Goal: Task Accomplishment & Management: Use online tool/utility

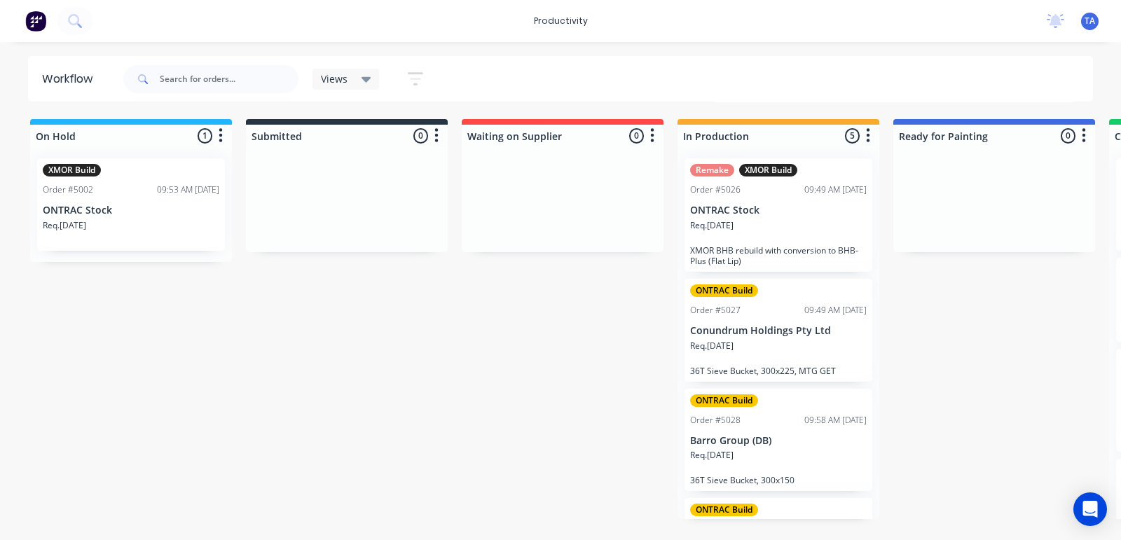
click at [812, 334] on p "Conundrum Holdings Pty Ltd" at bounding box center [778, 331] width 176 height 12
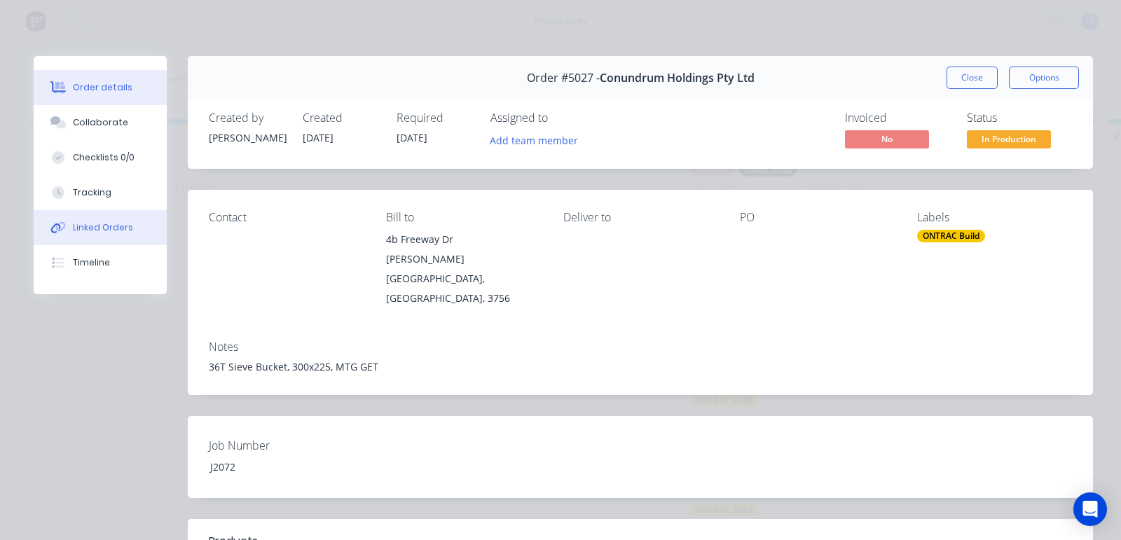
drag, startPoint x: 94, startPoint y: 198, endPoint x: 111, endPoint y: 209, distance: 21.2
click at [95, 198] on div "Tracking" at bounding box center [92, 192] width 39 height 13
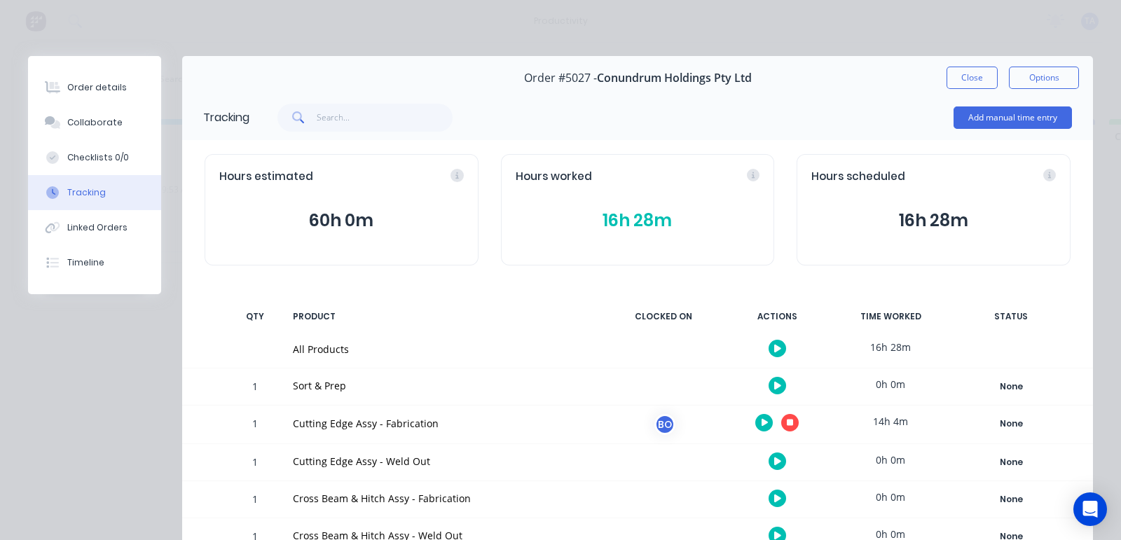
click at [787, 422] on icon "button" at bounding box center [790, 422] width 7 height 9
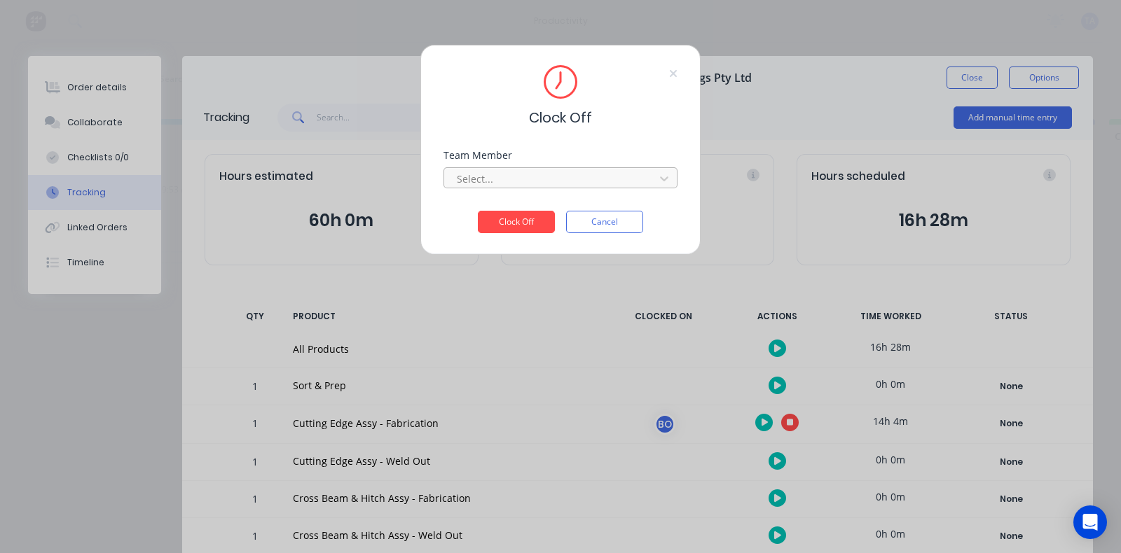
click at [529, 176] on div at bounding box center [551, 179] width 192 height 18
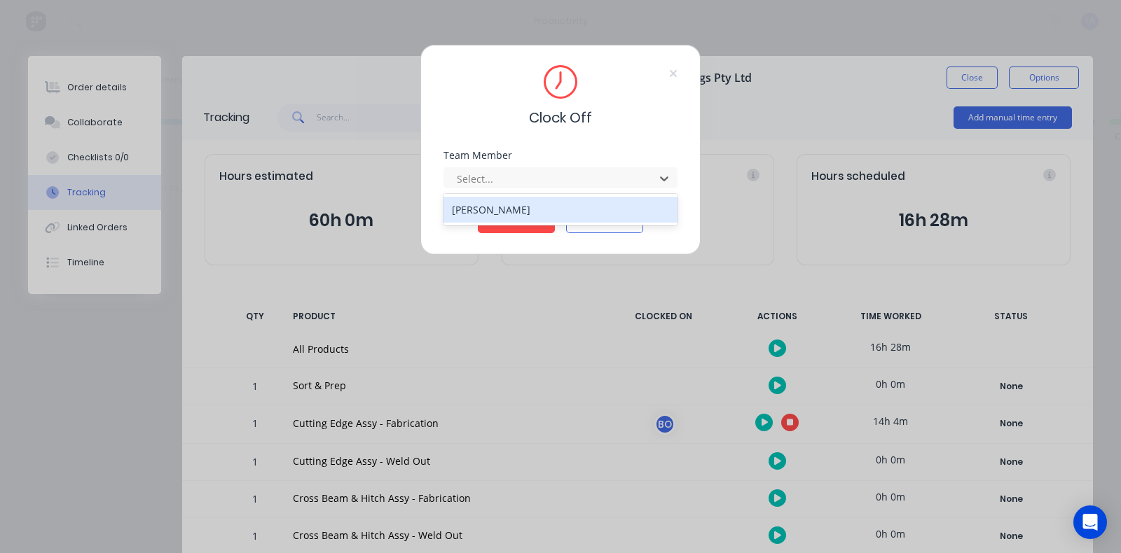
click at [497, 209] on div "[PERSON_NAME]" at bounding box center [560, 210] width 234 height 26
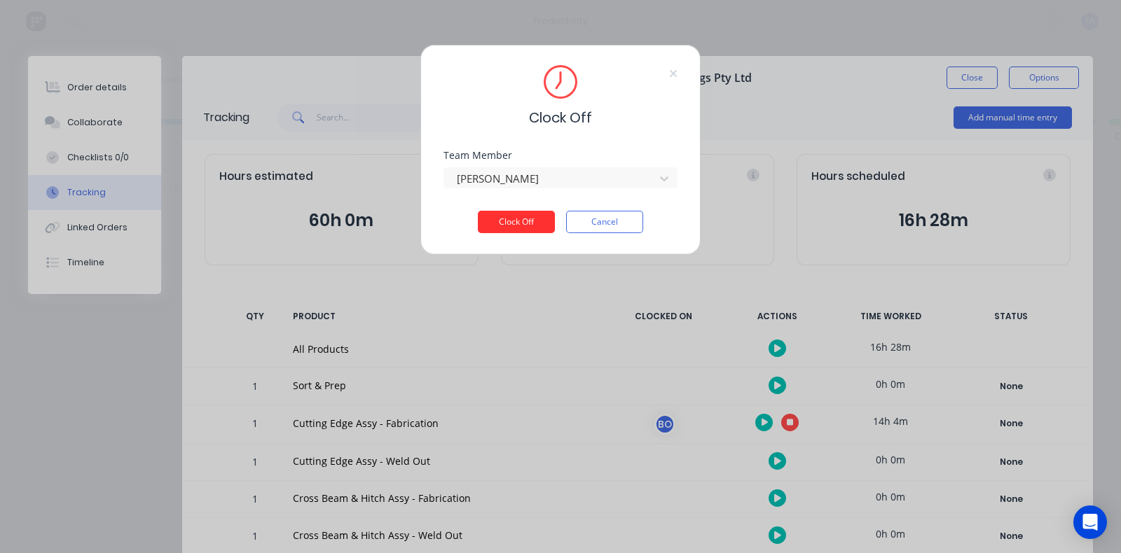
click at [501, 228] on button "Clock Off" at bounding box center [516, 222] width 77 height 22
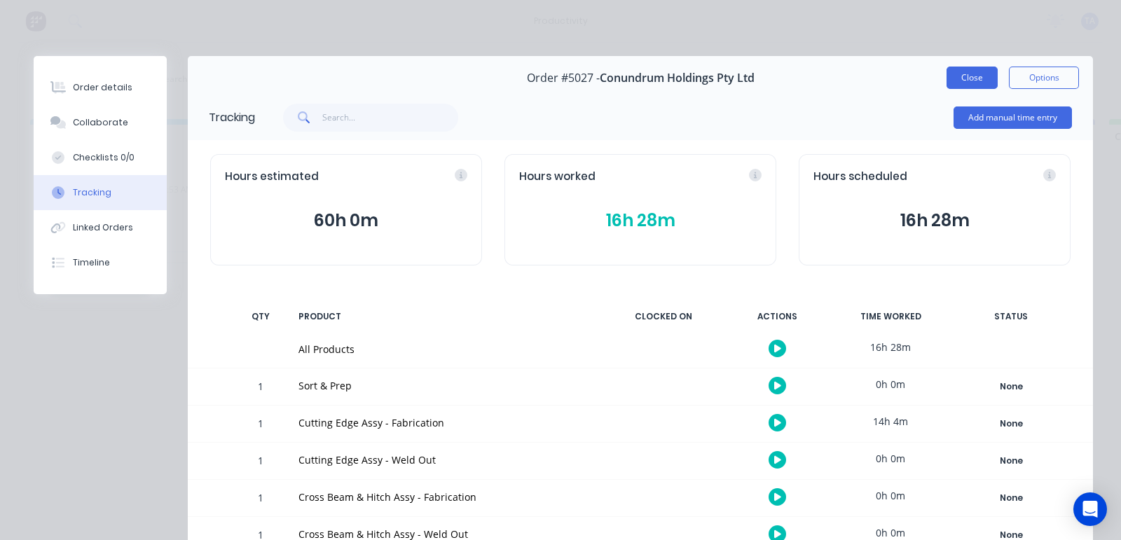
click at [948, 74] on button "Close" at bounding box center [971, 78] width 51 height 22
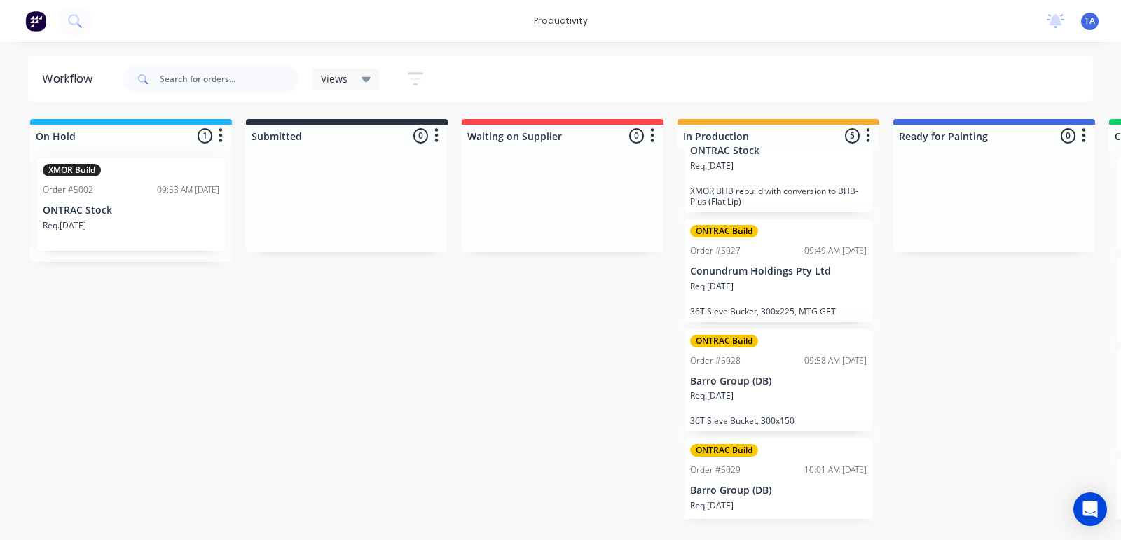
scroll to position [87, 0]
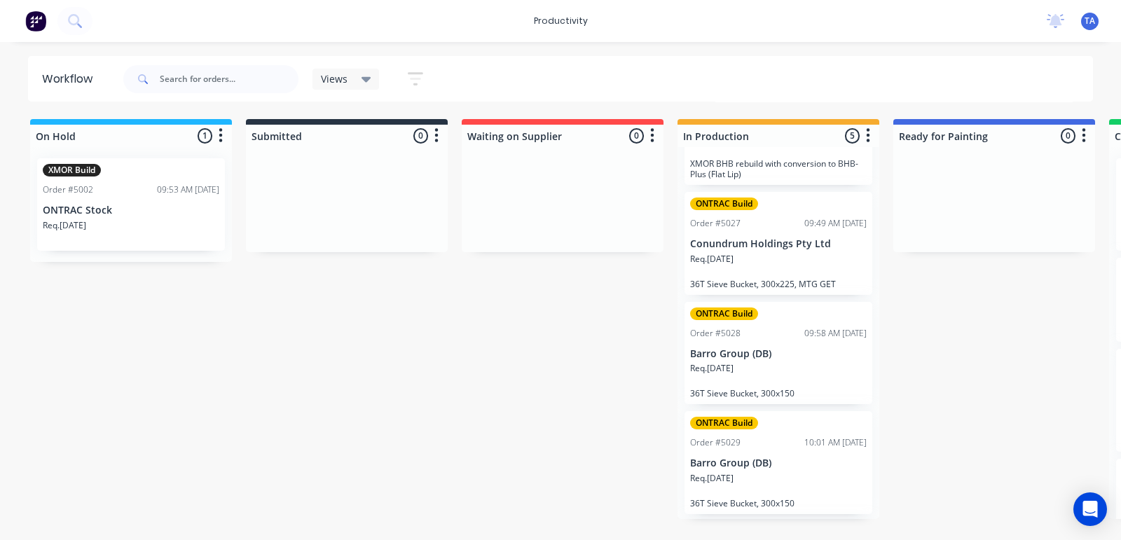
click at [810, 345] on div "ONTRAC Build Order #5028 09:58 AM [DATE] Barro Group (DB) Req. [DATE] 36T Sieve…" at bounding box center [778, 353] width 188 height 103
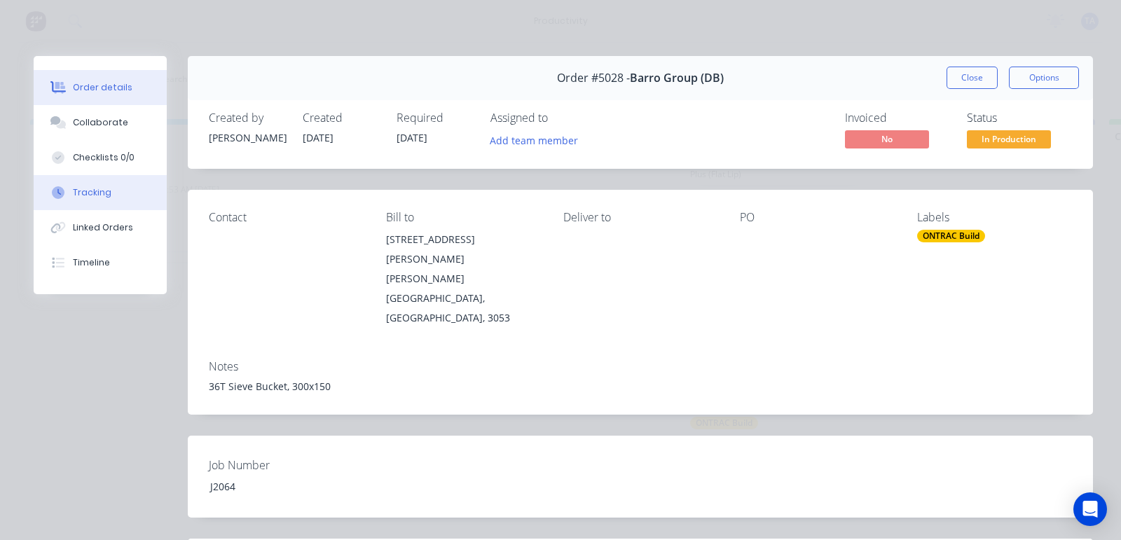
click at [118, 192] on button "Tracking" at bounding box center [100, 192] width 133 height 35
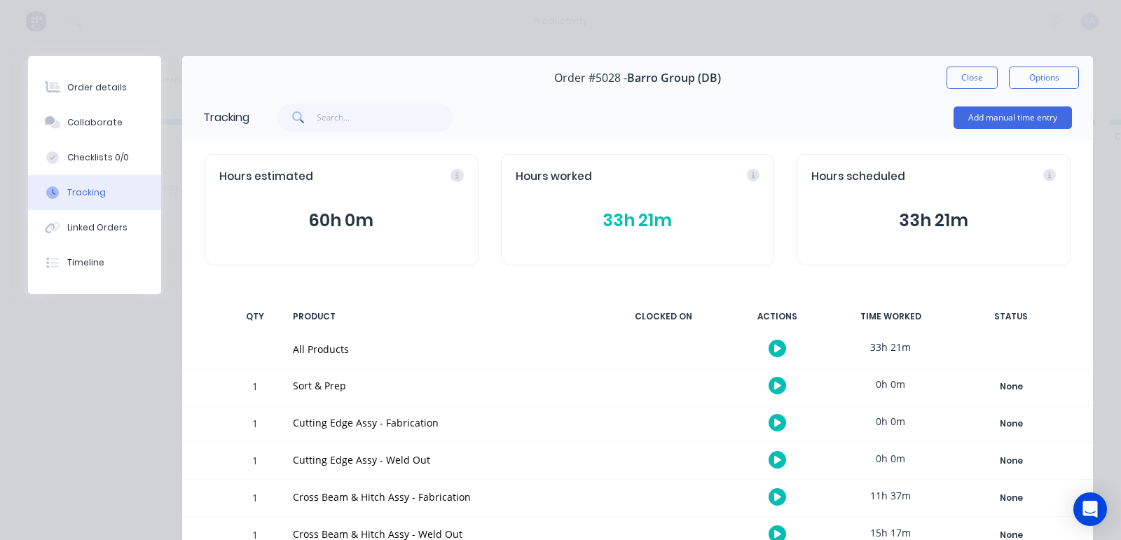
scroll to position [263, 0]
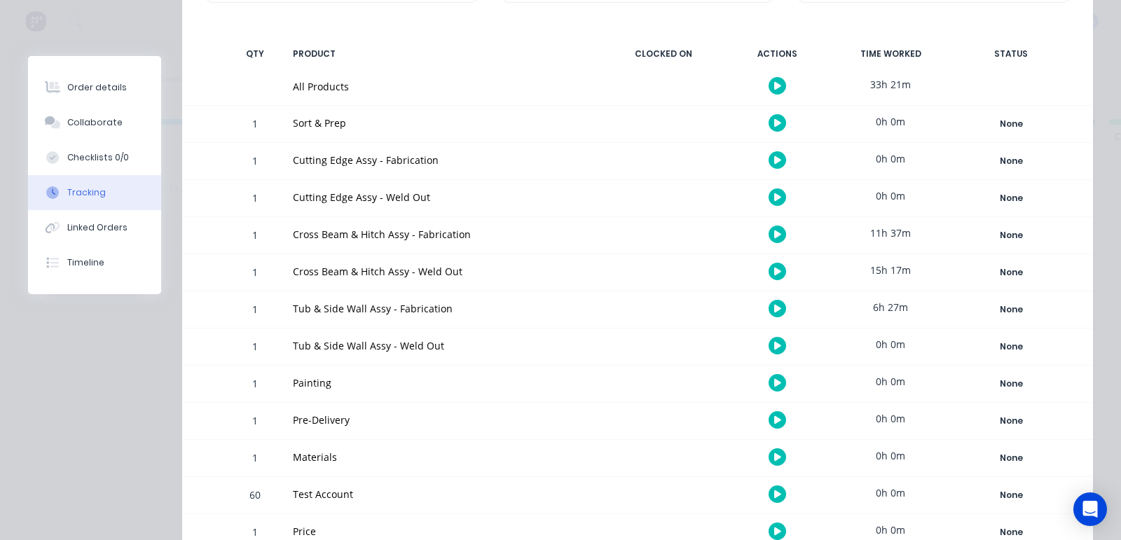
click at [768, 240] on button "button" at bounding box center [777, 235] width 18 height 18
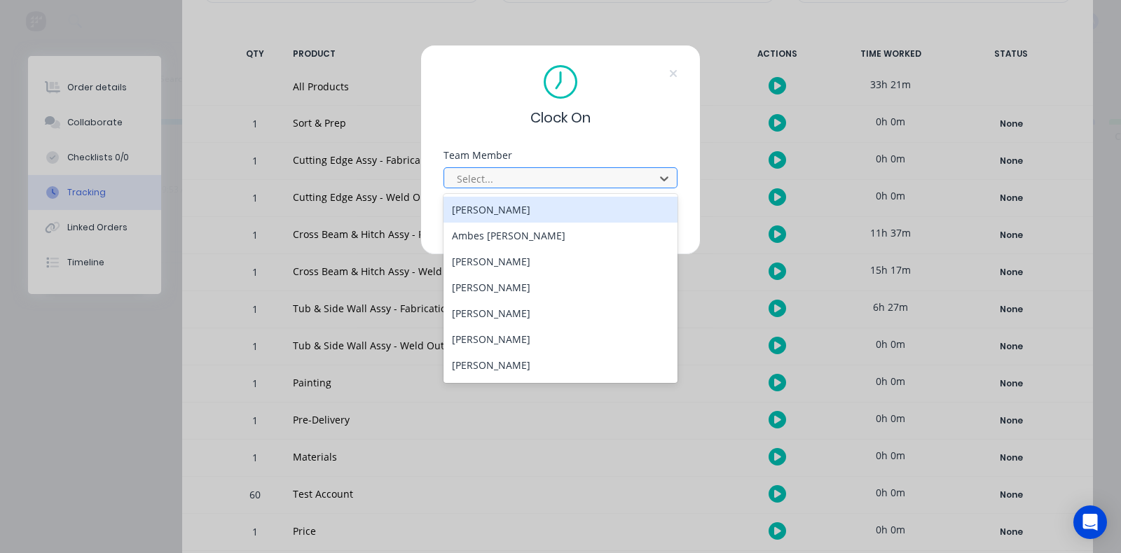
click at [560, 178] on div at bounding box center [551, 179] width 192 height 18
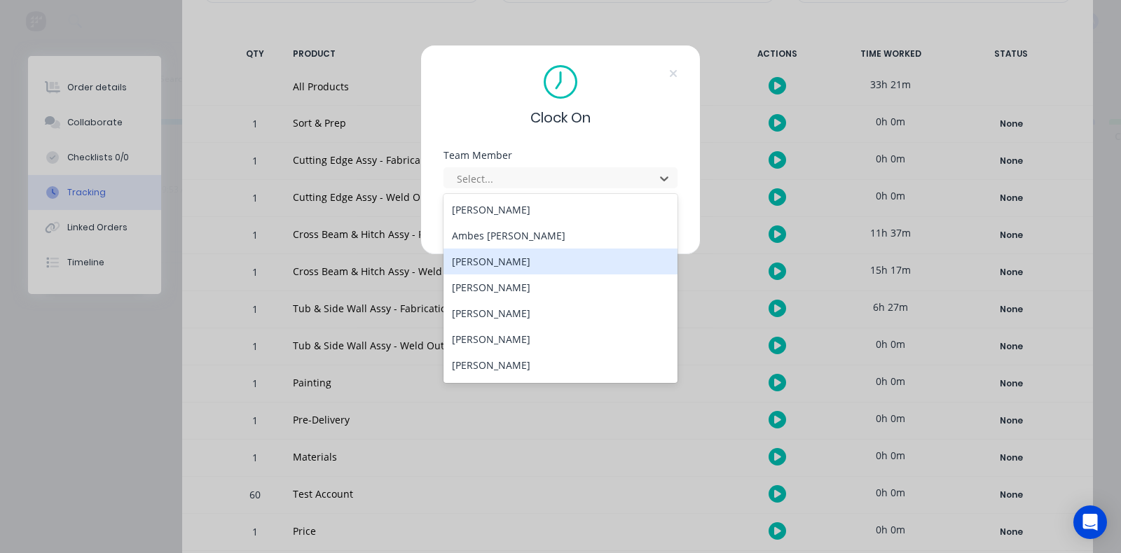
click at [474, 258] on div "[PERSON_NAME]" at bounding box center [560, 262] width 234 height 26
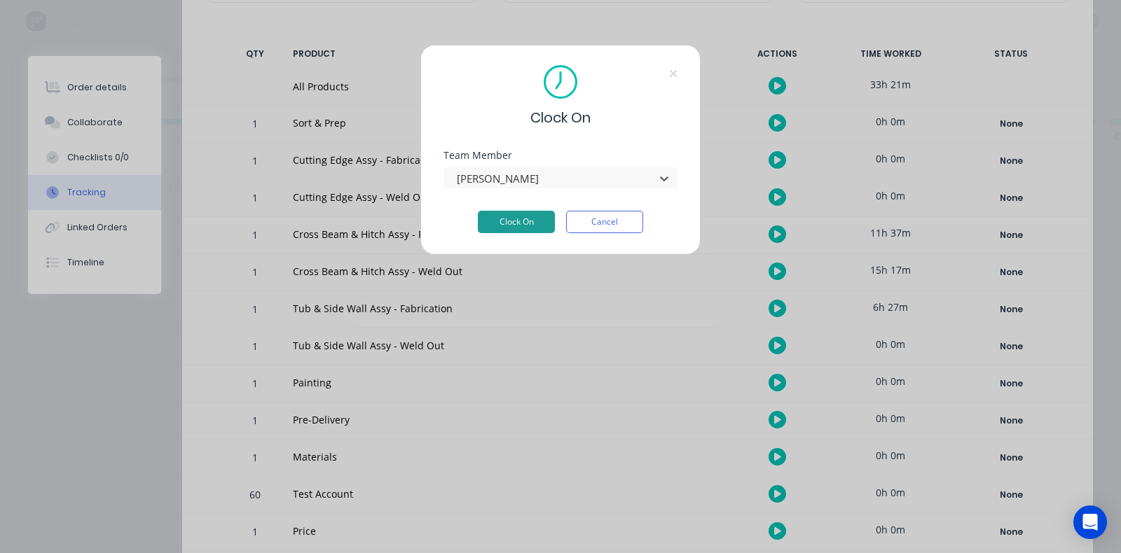
click at [530, 220] on button "Clock On" at bounding box center [516, 222] width 77 height 22
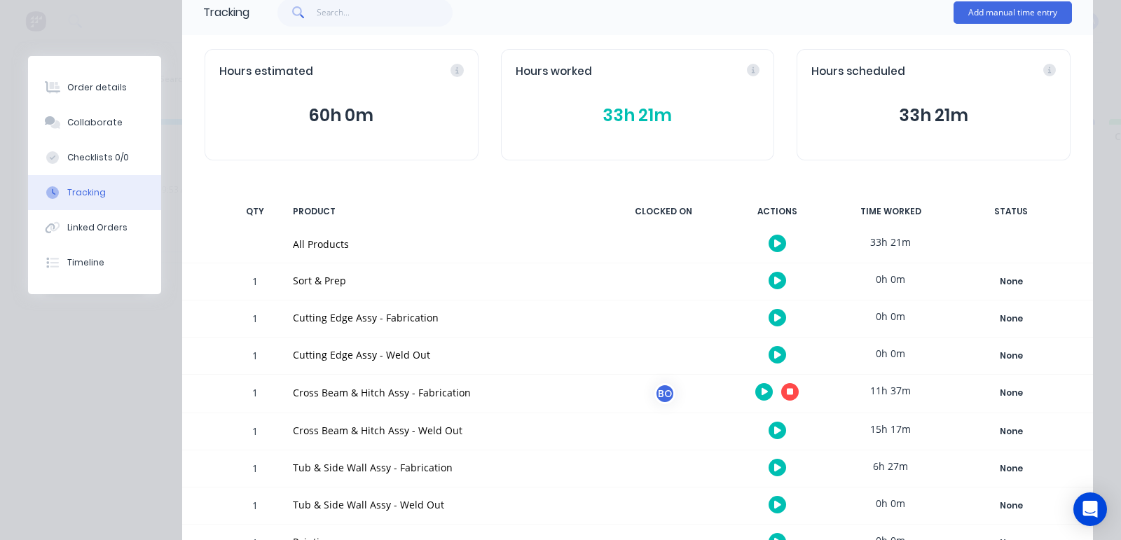
scroll to position [0, 0]
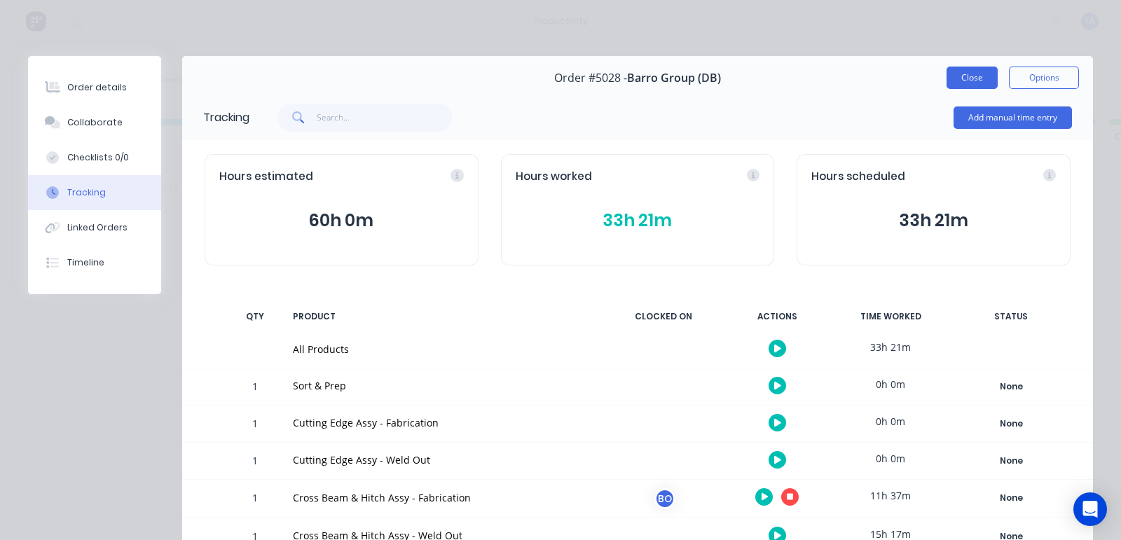
click at [948, 84] on button "Close" at bounding box center [971, 78] width 51 height 22
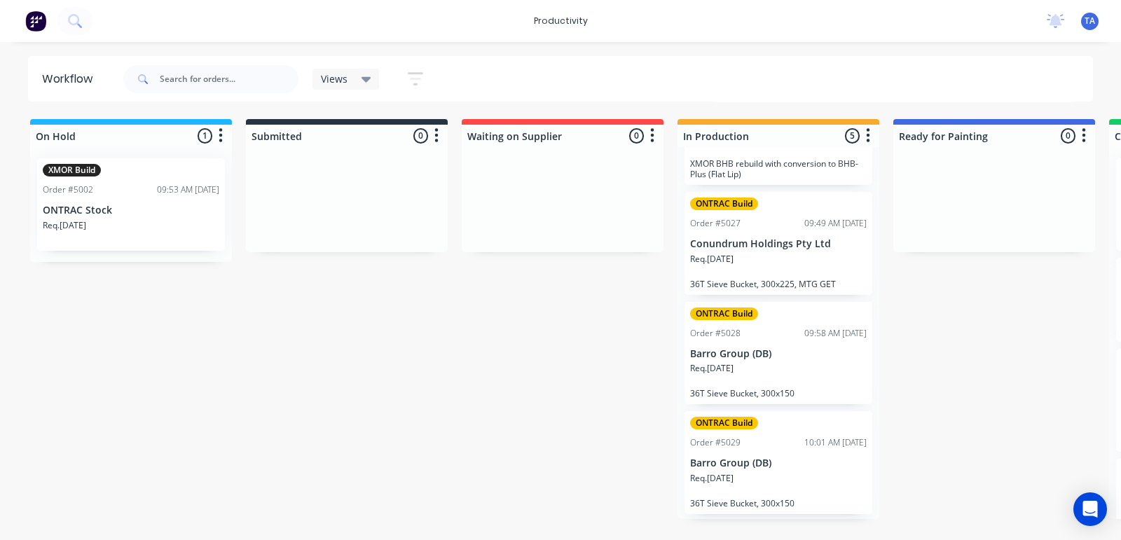
click at [757, 466] on p "Barro Group (DB)" at bounding box center [778, 463] width 176 height 12
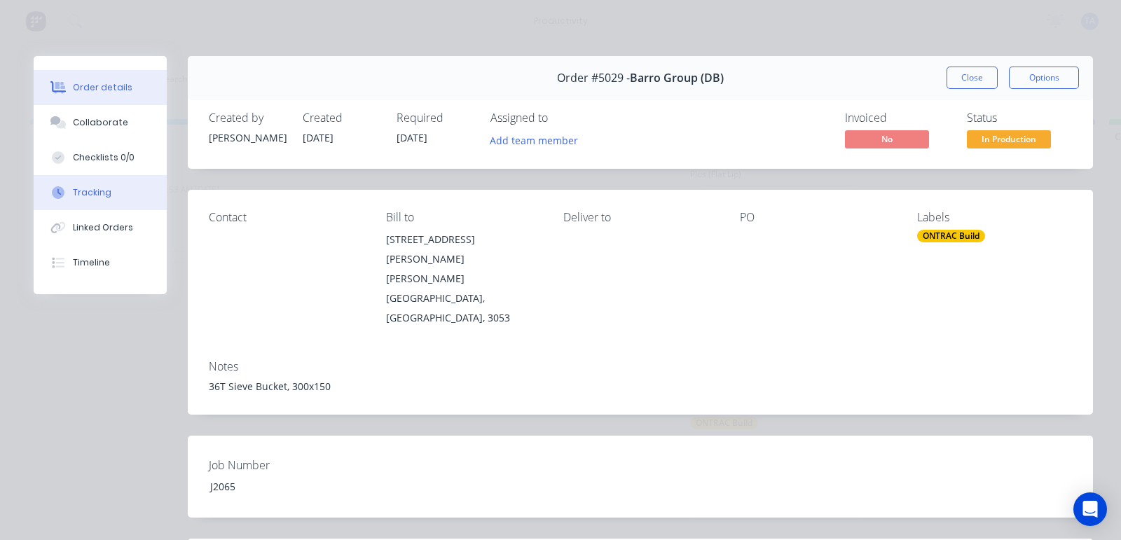
click at [78, 190] on div "Tracking" at bounding box center [92, 192] width 39 height 13
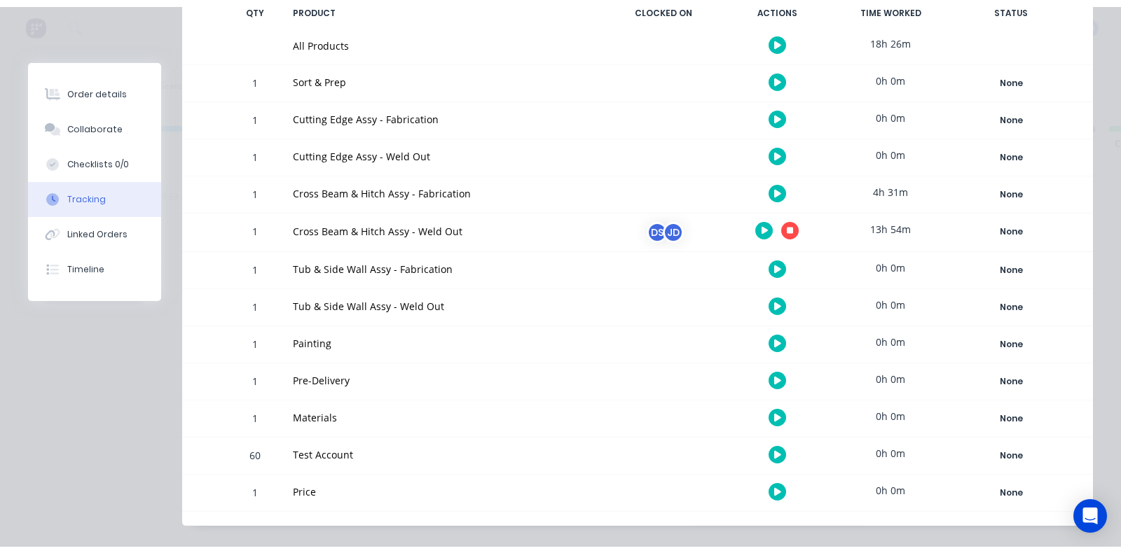
scroll to position [333, 0]
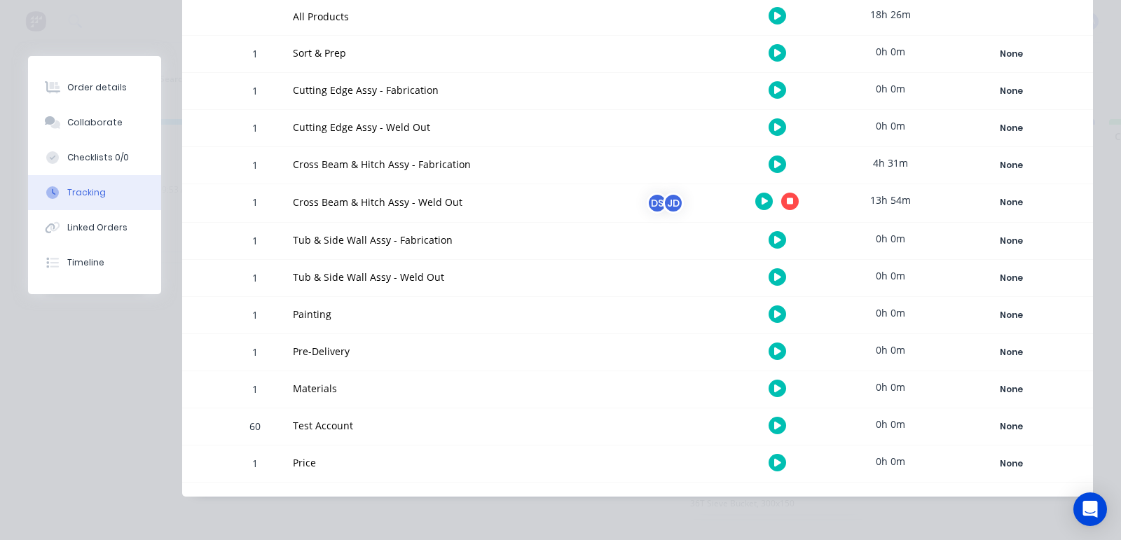
click at [781, 199] on button "button" at bounding box center [790, 202] width 18 height 18
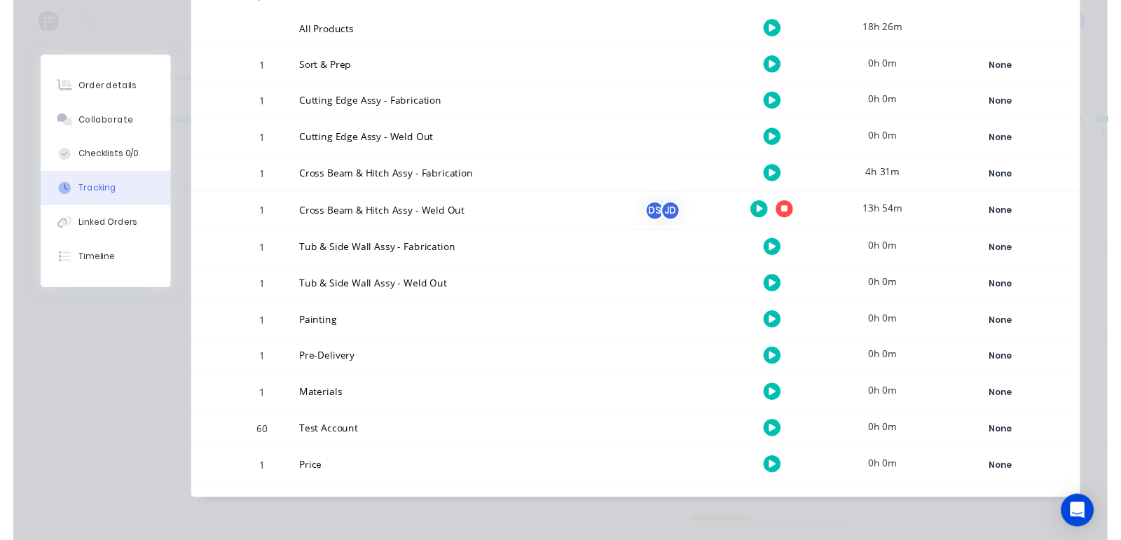
scroll to position [319, 0]
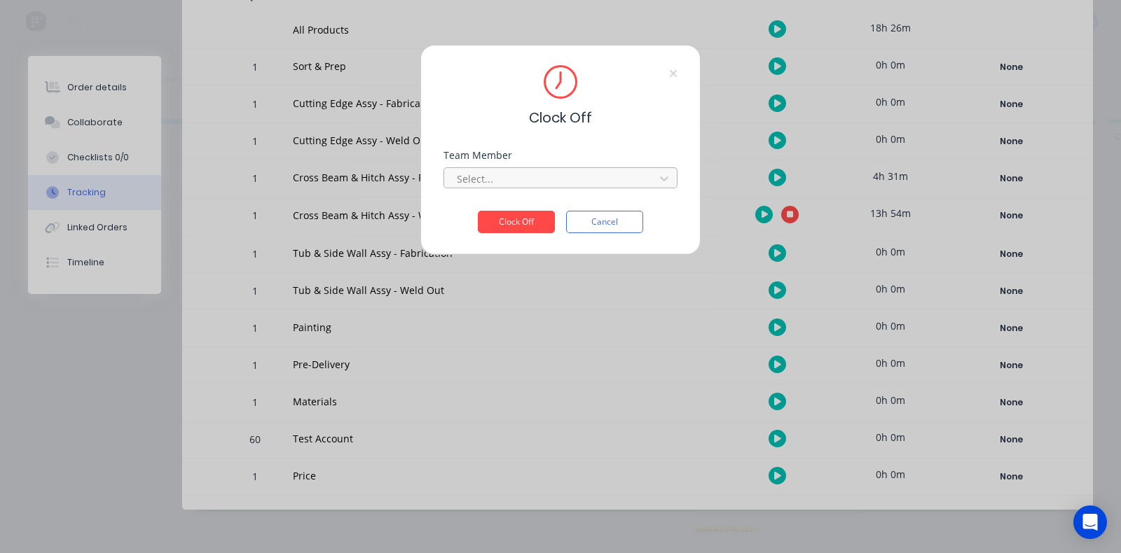
click at [518, 187] on div at bounding box center [551, 179] width 192 height 18
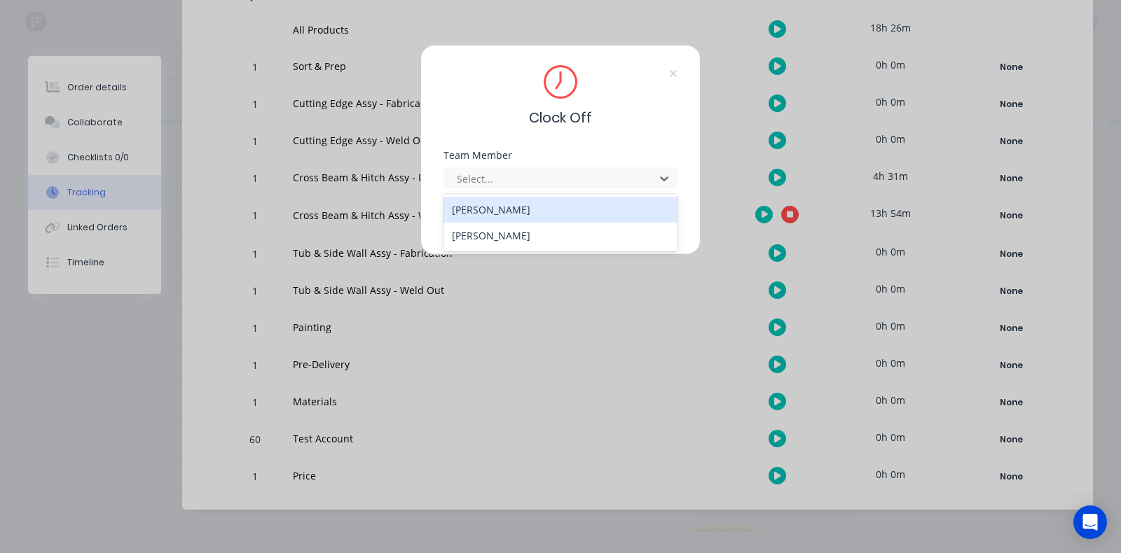
click at [501, 213] on div "[PERSON_NAME]" at bounding box center [560, 210] width 234 height 26
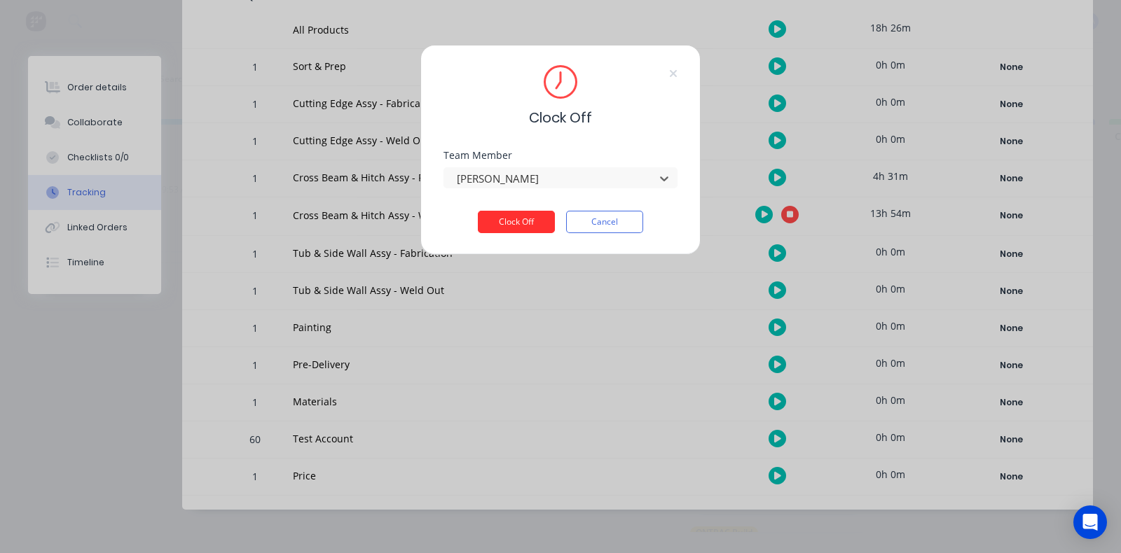
drag, startPoint x: 540, startPoint y: 226, endPoint x: 549, endPoint y: 222, distance: 9.8
click at [540, 226] on button "Clock Off" at bounding box center [516, 222] width 77 height 22
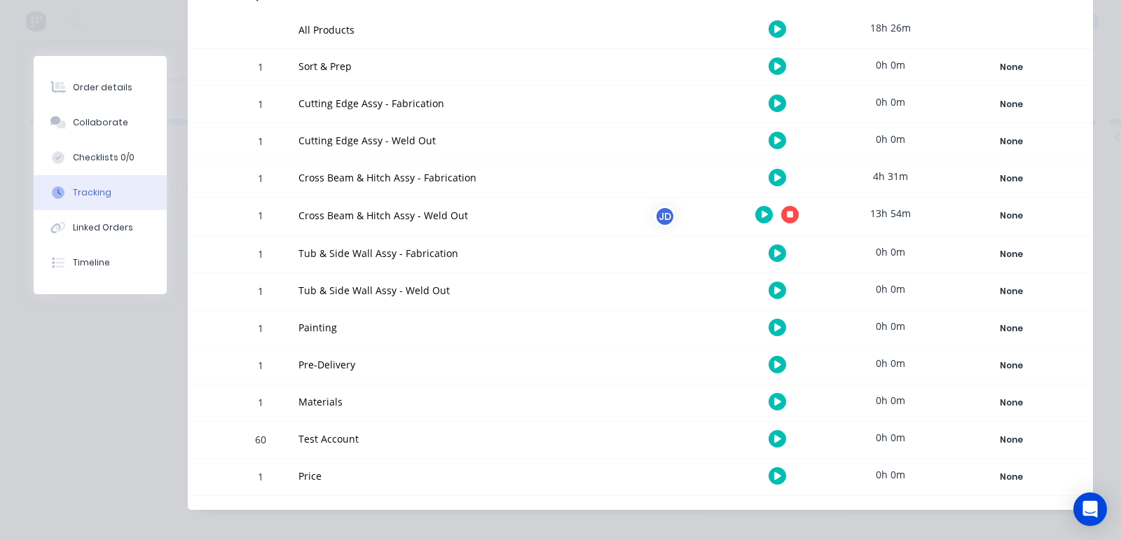
click at [784, 212] on button "button" at bounding box center [790, 215] width 18 height 18
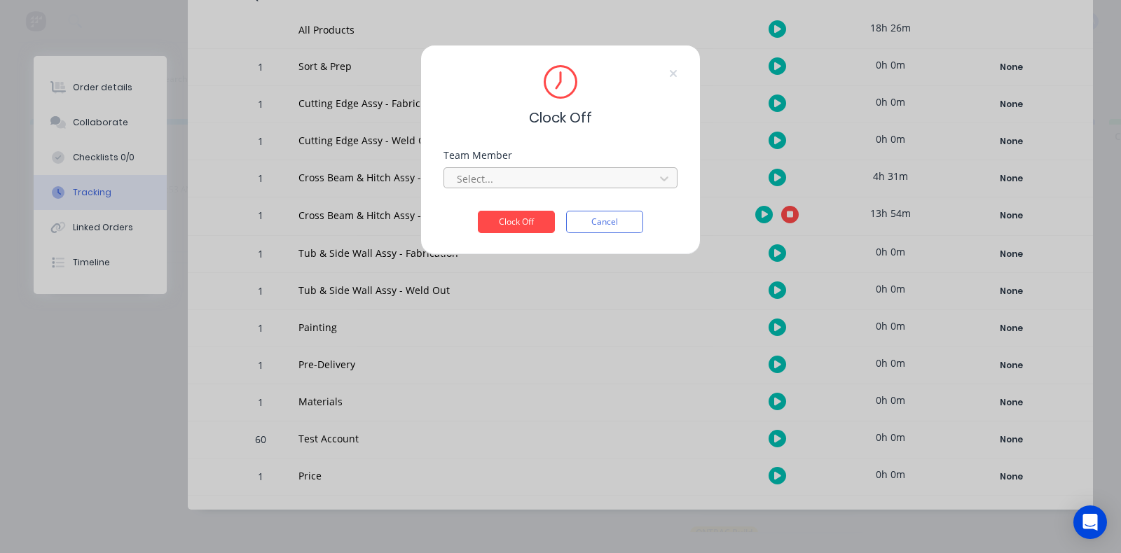
click at [574, 173] on div at bounding box center [551, 179] width 192 height 18
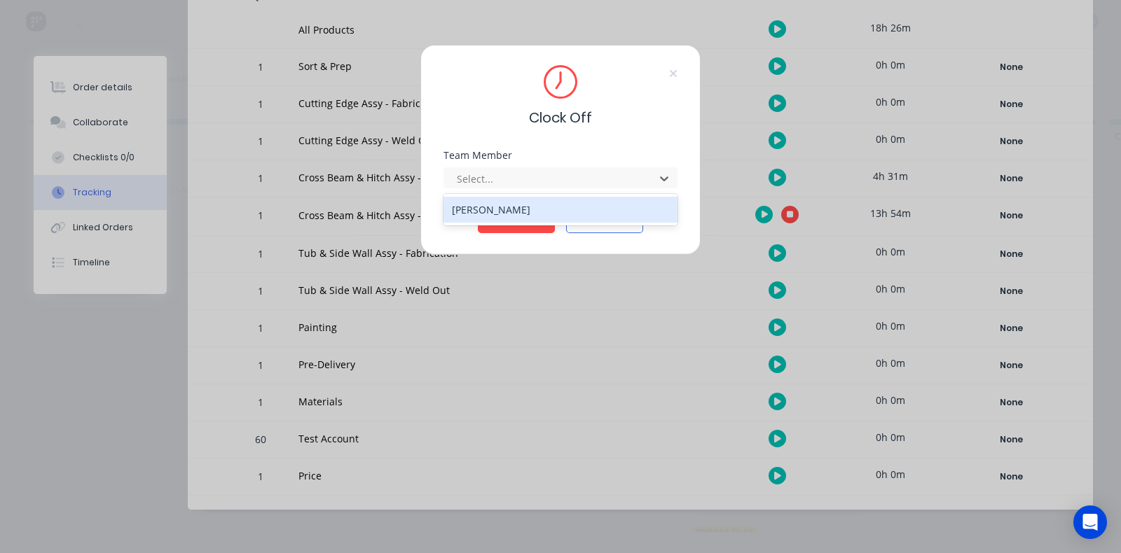
click at [513, 215] on div "[PERSON_NAME]" at bounding box center [560, 210] width 234 height 26
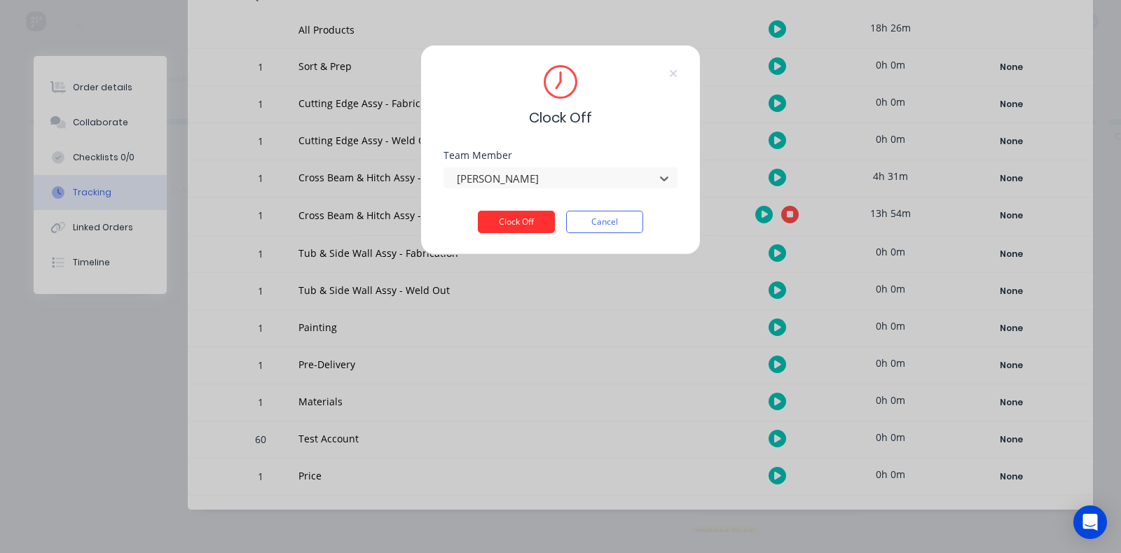
click at [516, 222] on button "Clock Off" at bounding box center [516, 222] width 77 height 22
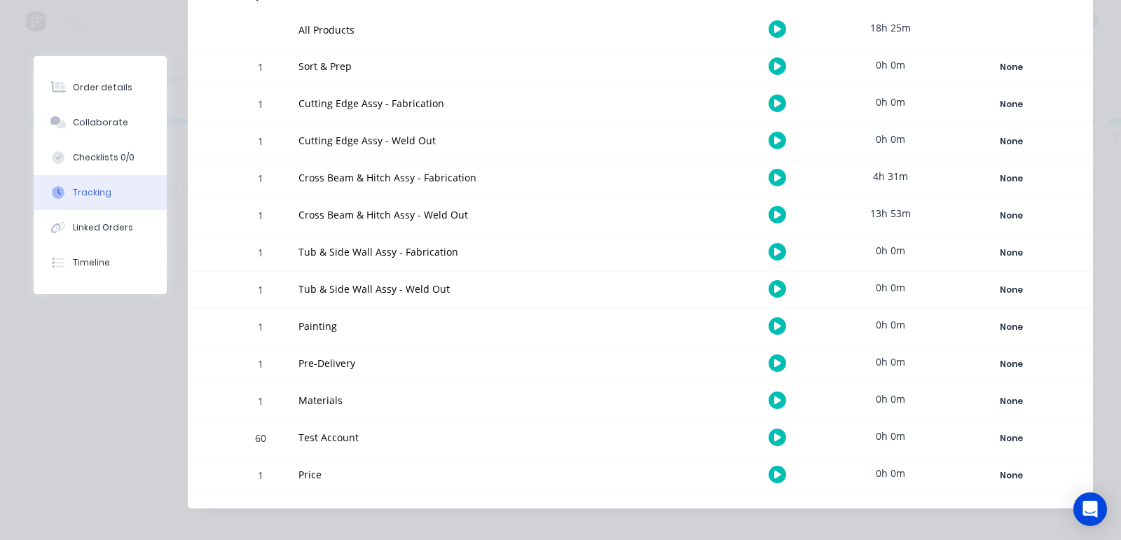
scroll to position [0, 0]
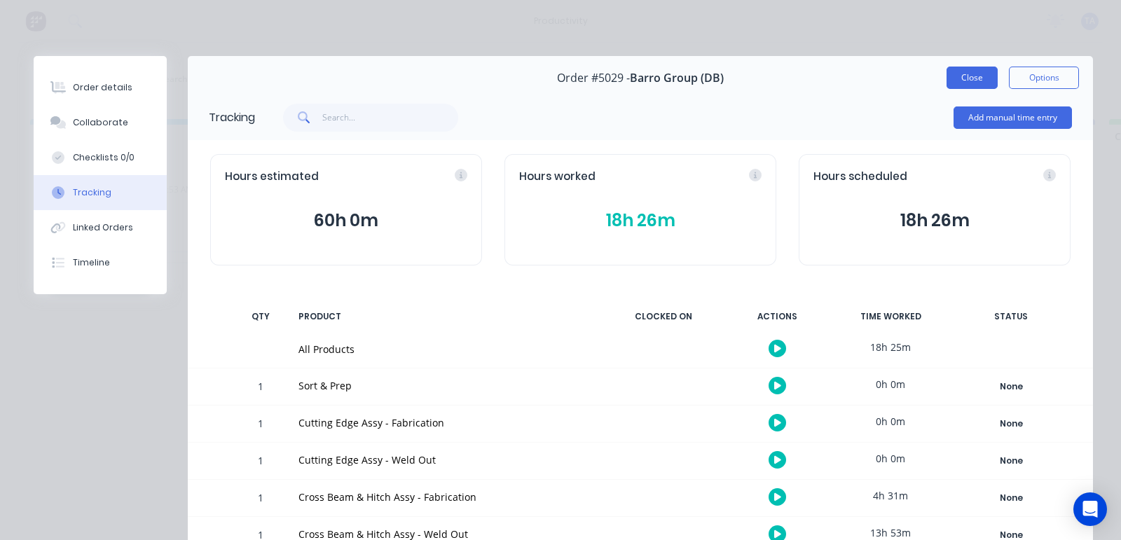
click at [946, 80] on button "Close" at bounding box center [971, 78] width 51 height 22
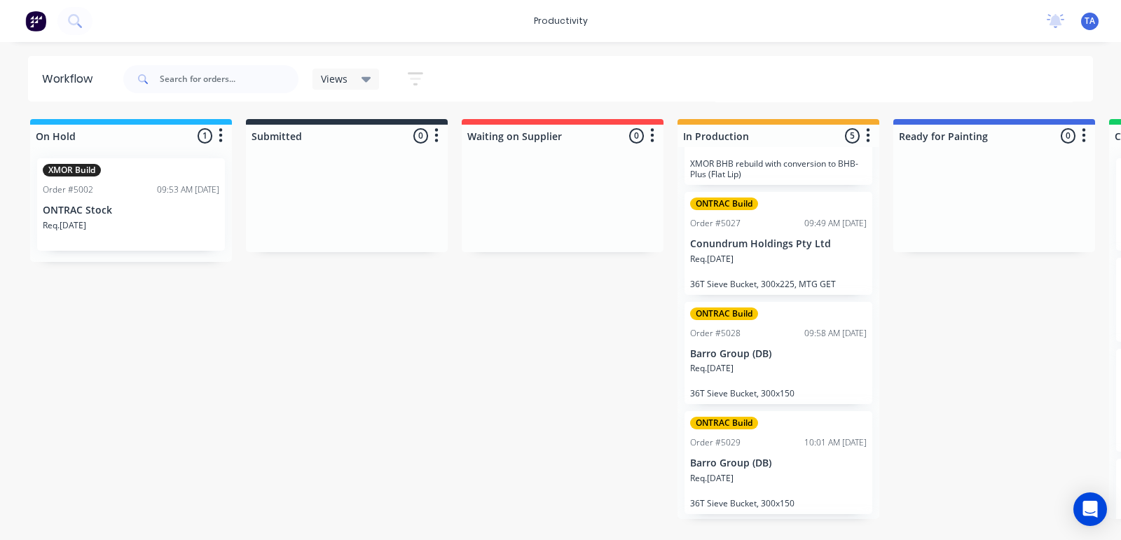
click at [745, 344] on div "ONTRAC Build Order #5028 09:58 AM [DATE] Barro Group (DB) Req. [DATE] 36T Sieve…" at bounding box center [778, 353] width 188 height 103
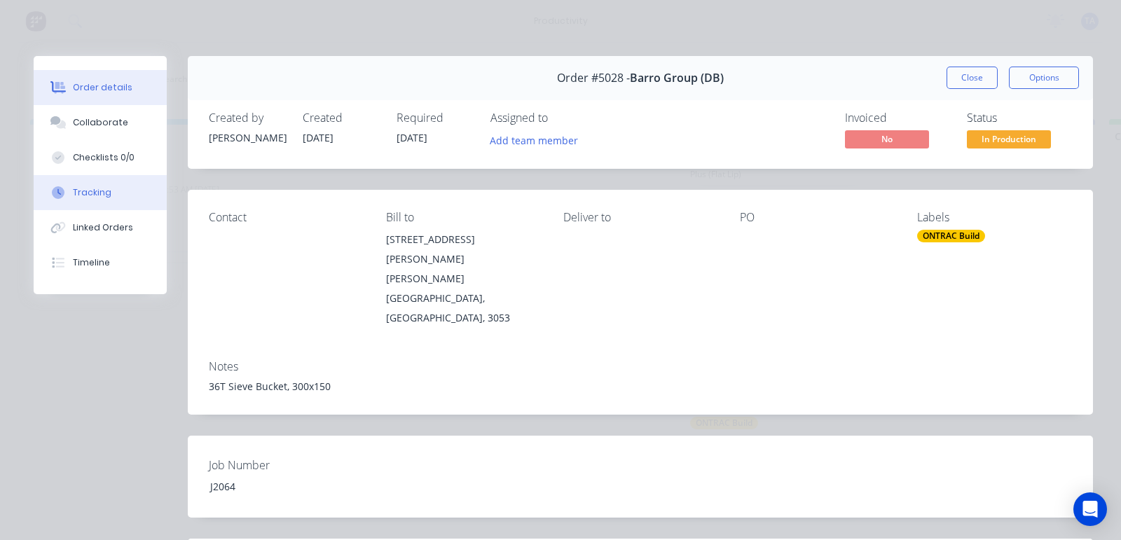
click at [88, 190] on div "Tracking" at bounding box center [92, 192] width 39 height 13
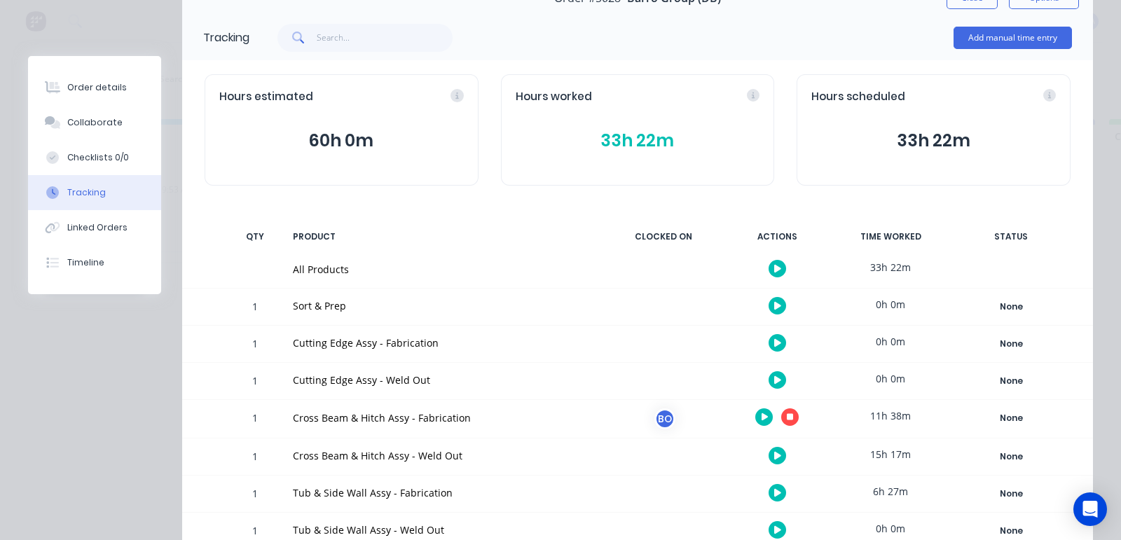
scroll to position [174, 0]
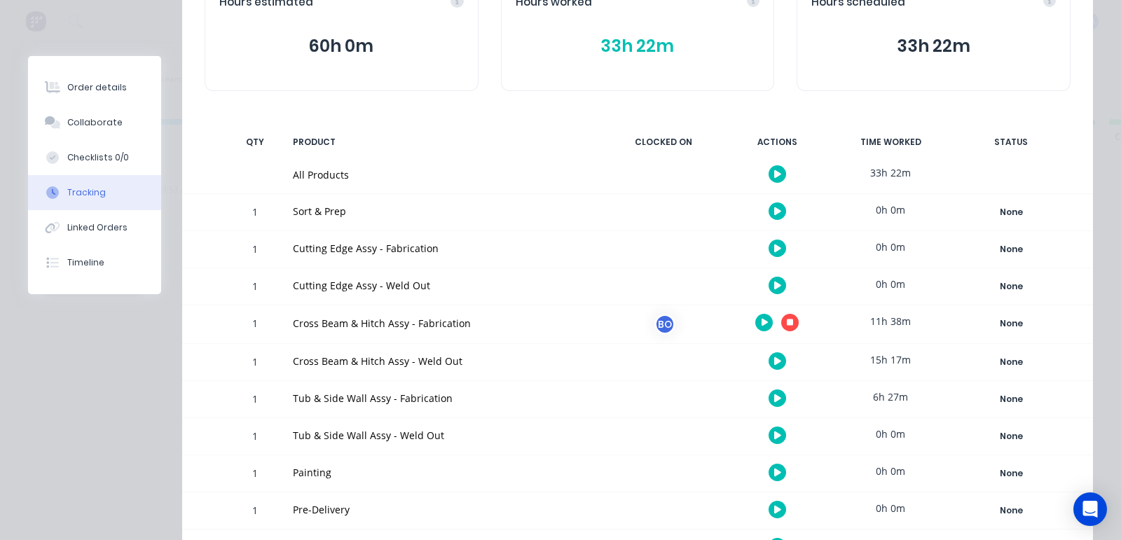
click at [774, 359] on icon "button" at bounding box center [777, 361] width 7 height 8
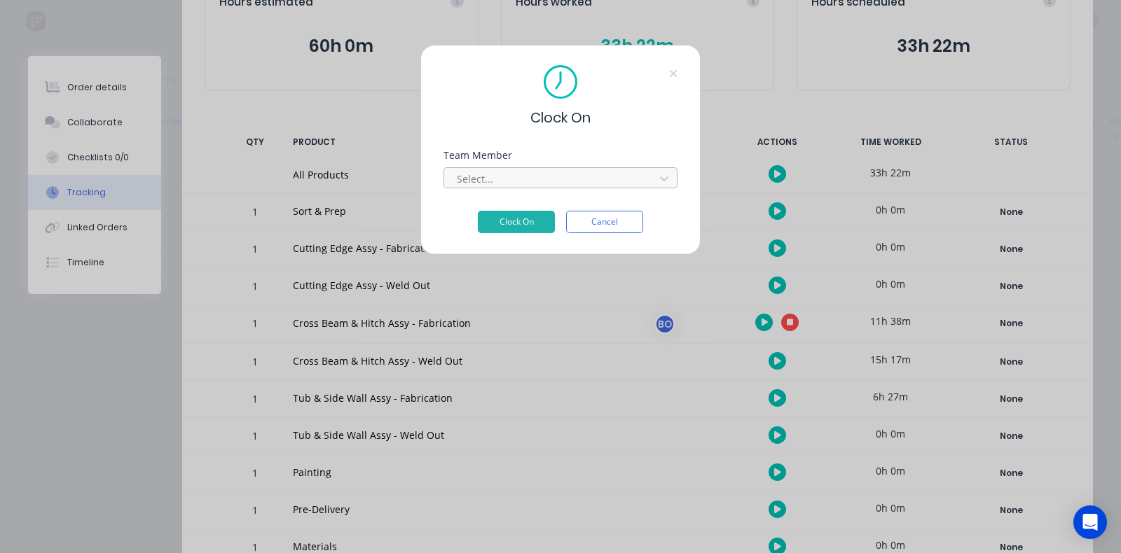
click at [525, 186] on div at bounding box center [551, 179] width 192 height 18
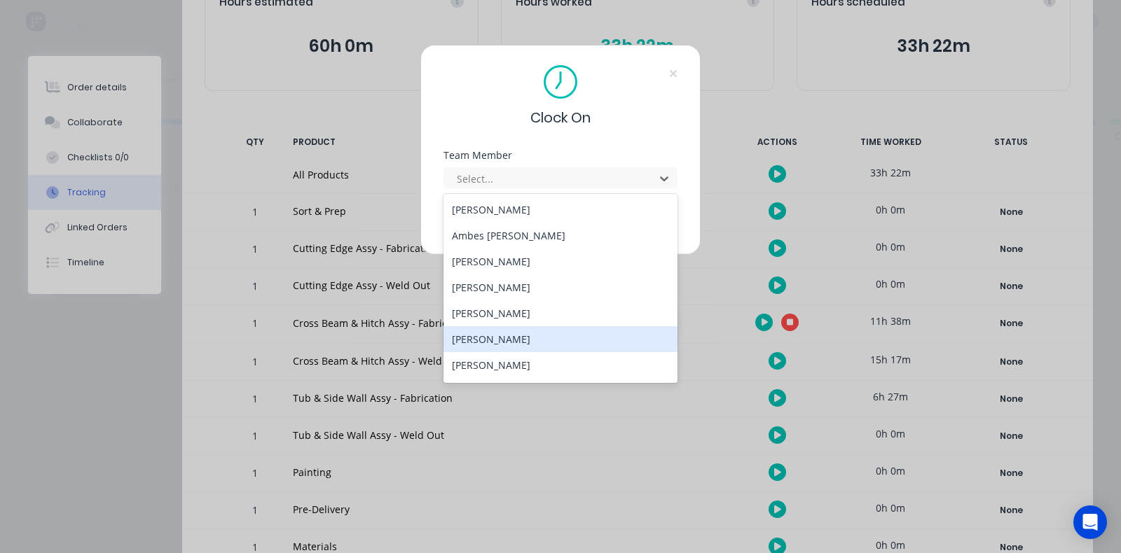
click at [504, 326] on div "[PERSON_NAME]" at bounding box center [560, 339] width 234 height 26
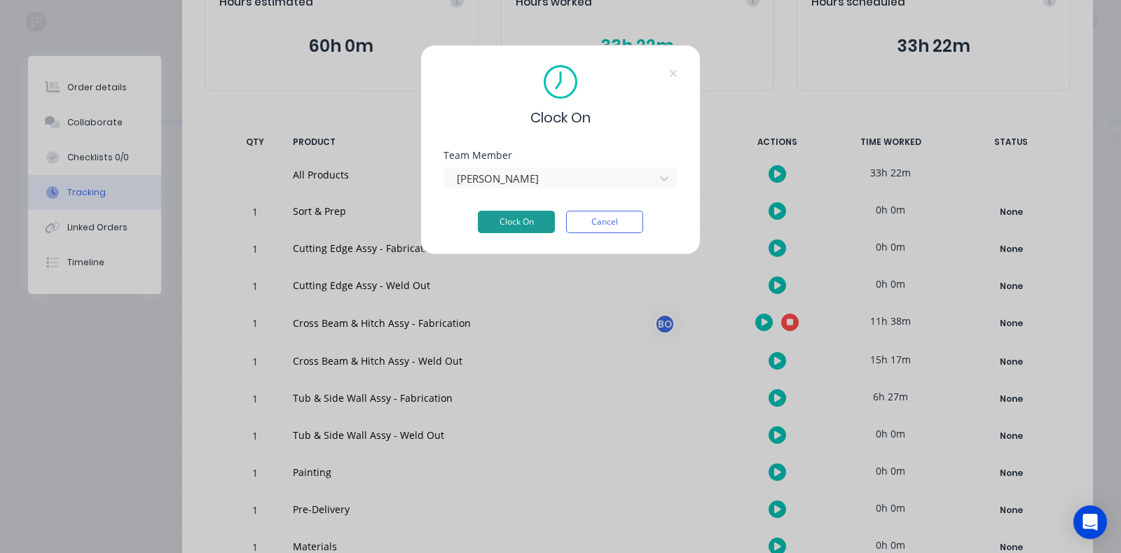
click at [511, 214] on button "Clock On" at bounding box center [516, 222] width 77 height 22
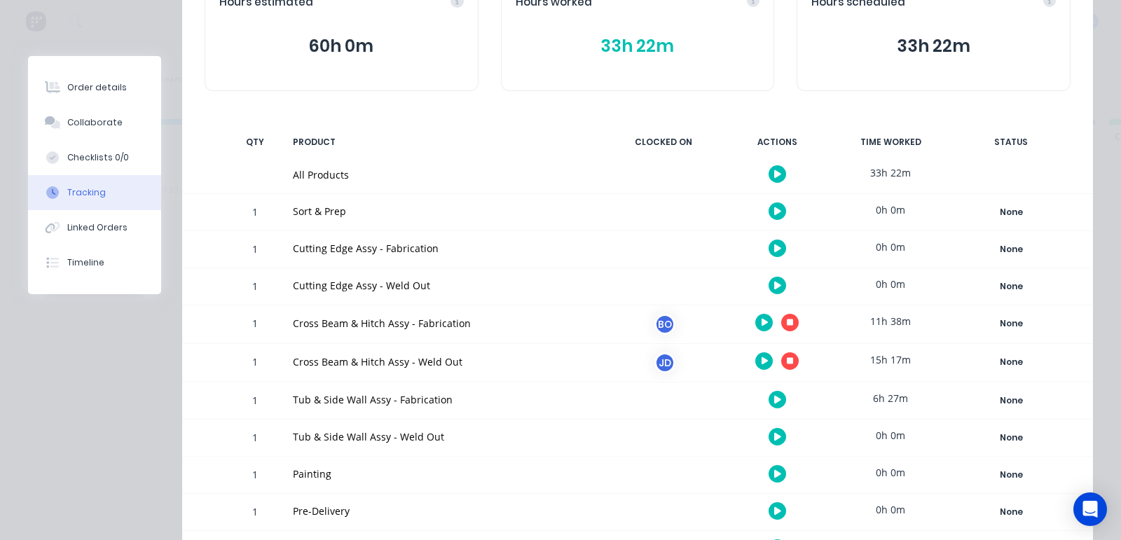
click at [761, 357] on icon "button" at bounding box center [764, 361] width 7 height 8
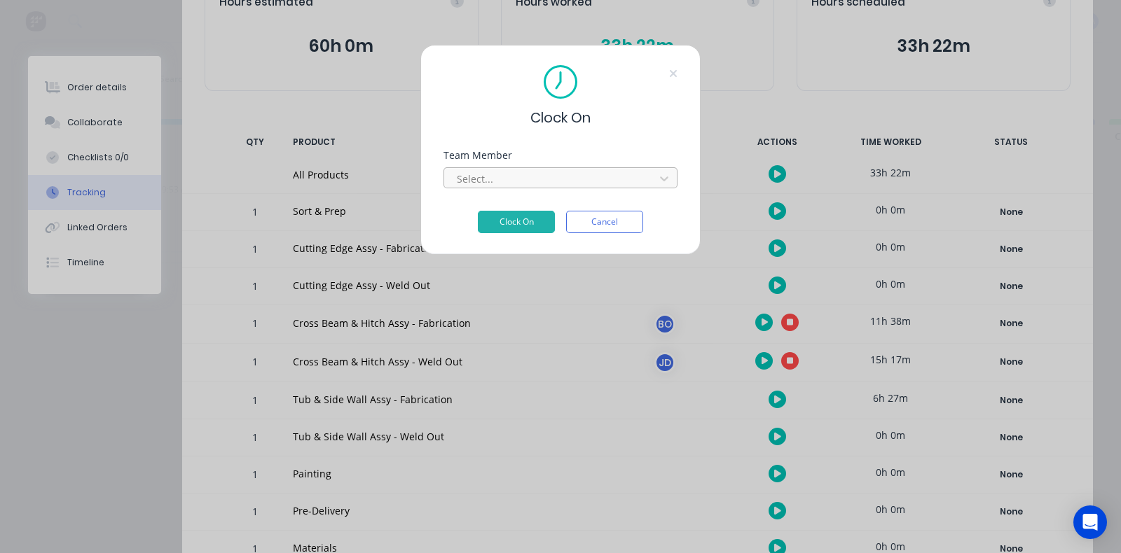
click at [521, 185] on div at bounding box center [551, 179] width 192 height 18
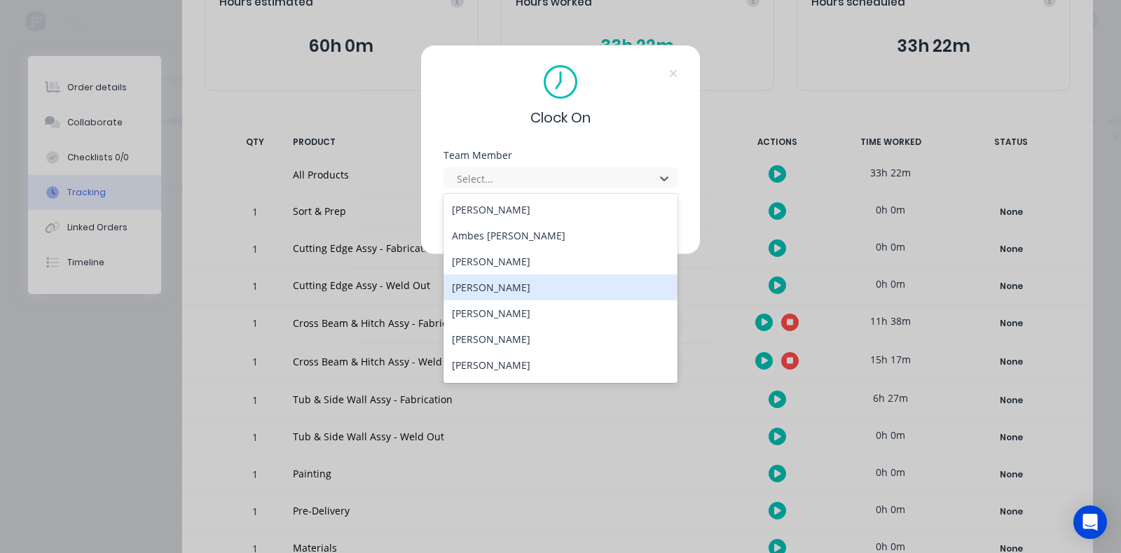
drag, startPoint x: 518, startPoint y: 289, endPoint x: 529, endPoint y: 278, distance: 14.9
click at [518, 289] on div "[PERSON_NAME]" at bounding box center [560, 288] width 234 height 26
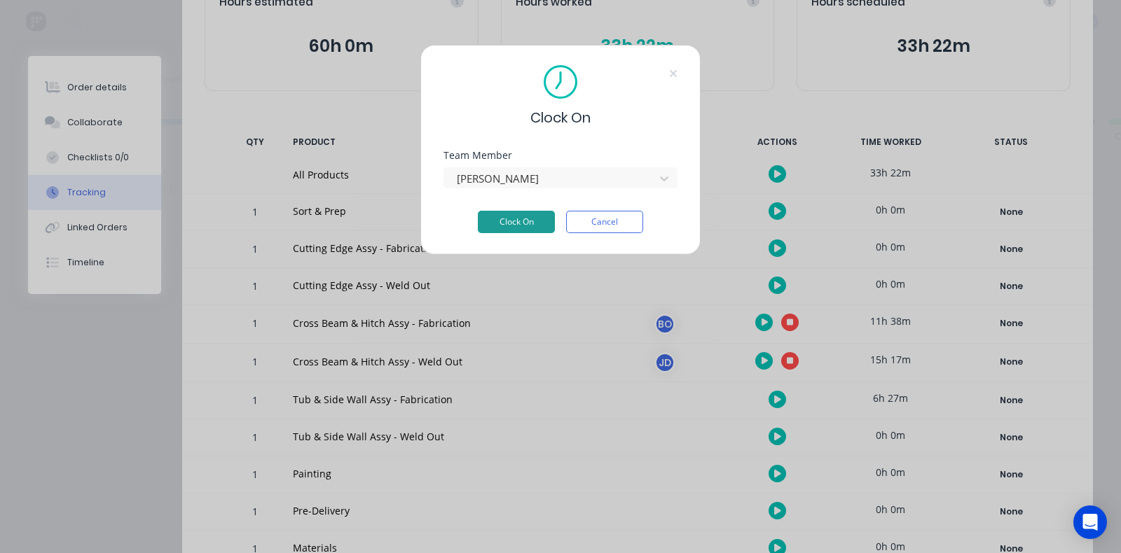
click at [513, 223] on button "Clock On" at bounding box center [516, 222] width 77 height 22
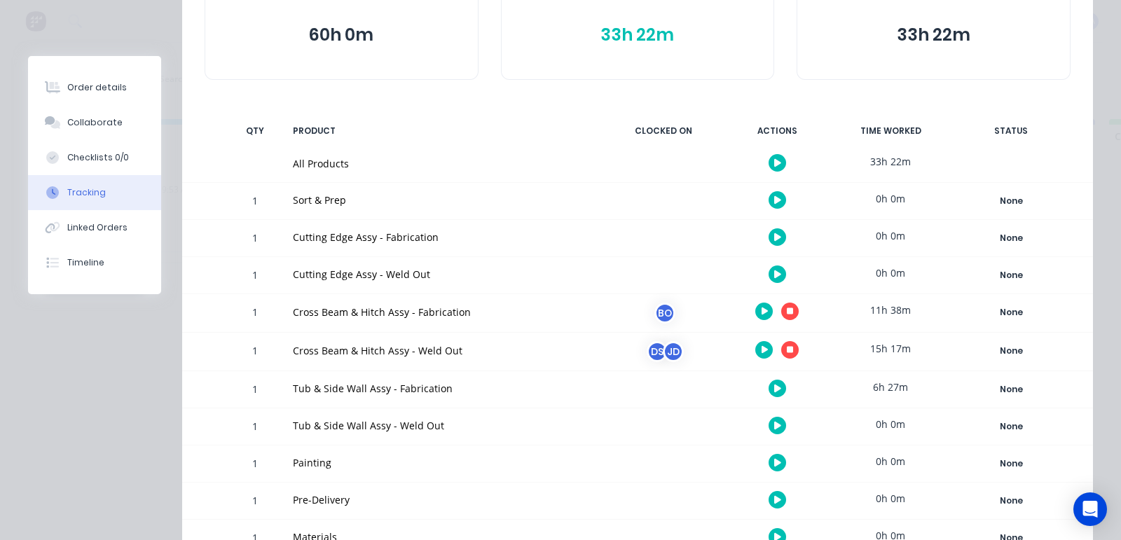
scroll to position [71, 0]
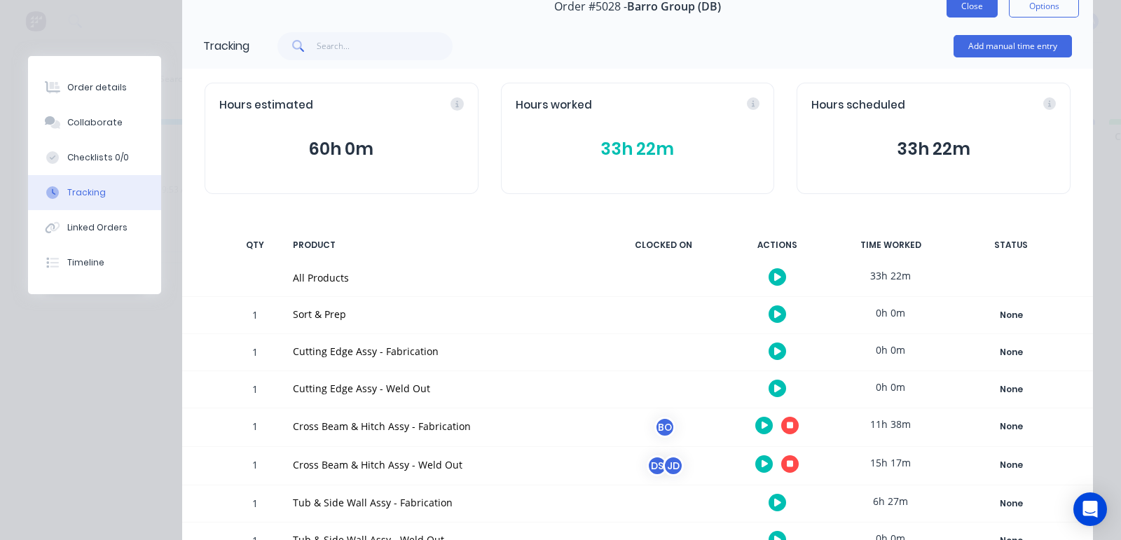
click at [949, 10] on button "Close" at bounding box center [971, 6] width 51 height 22
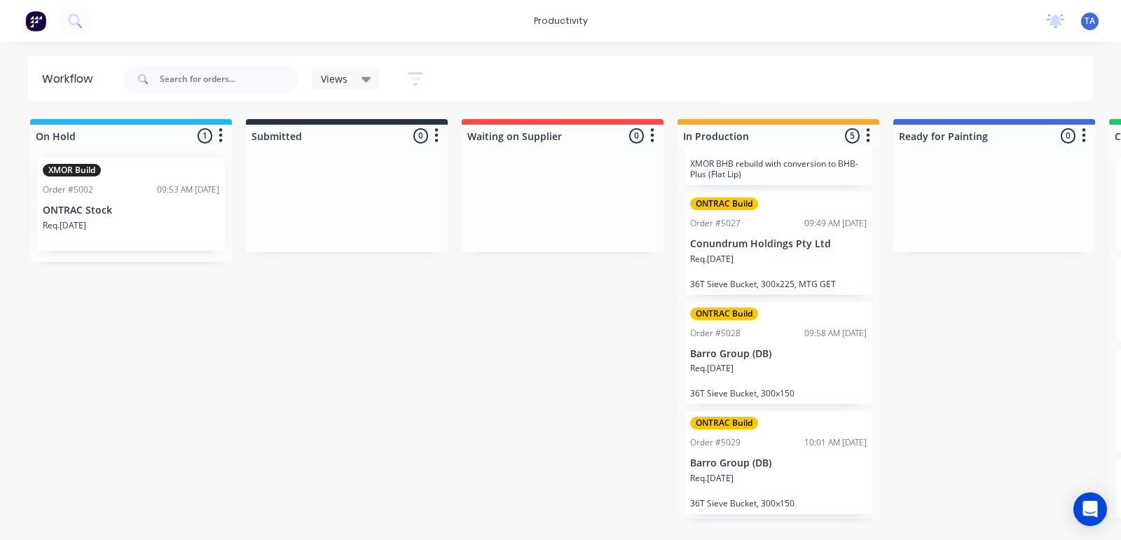
click at [744, 451] on div "ONTRAC Build Order #5029 10:01 AM [DATE] Barro Group (DB) Req. [DATE] 36T Sieve…" at bounding box center [778, 462] width 188 height 103
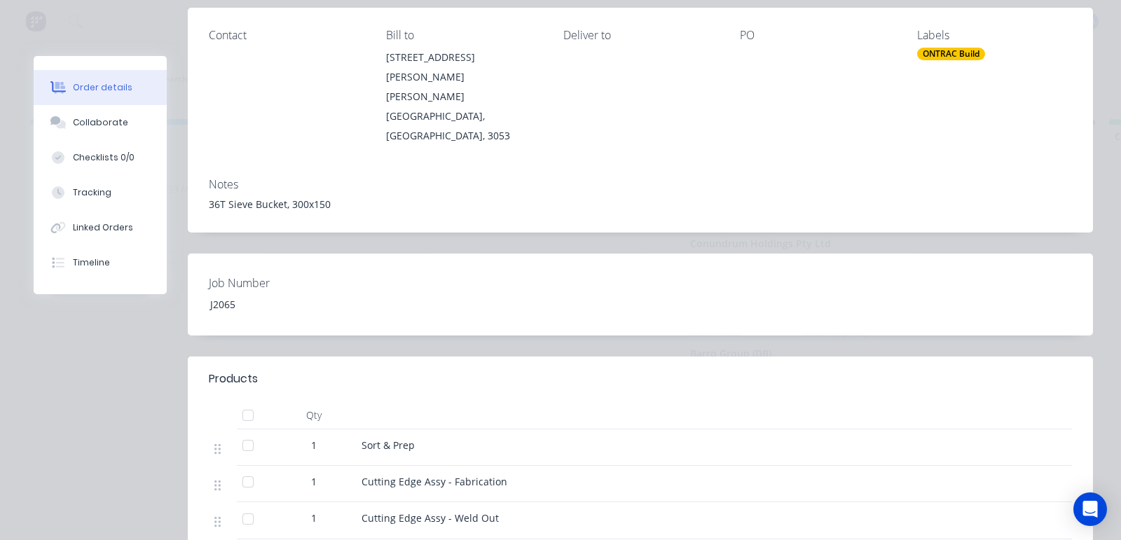
scroll to position [763, 0]
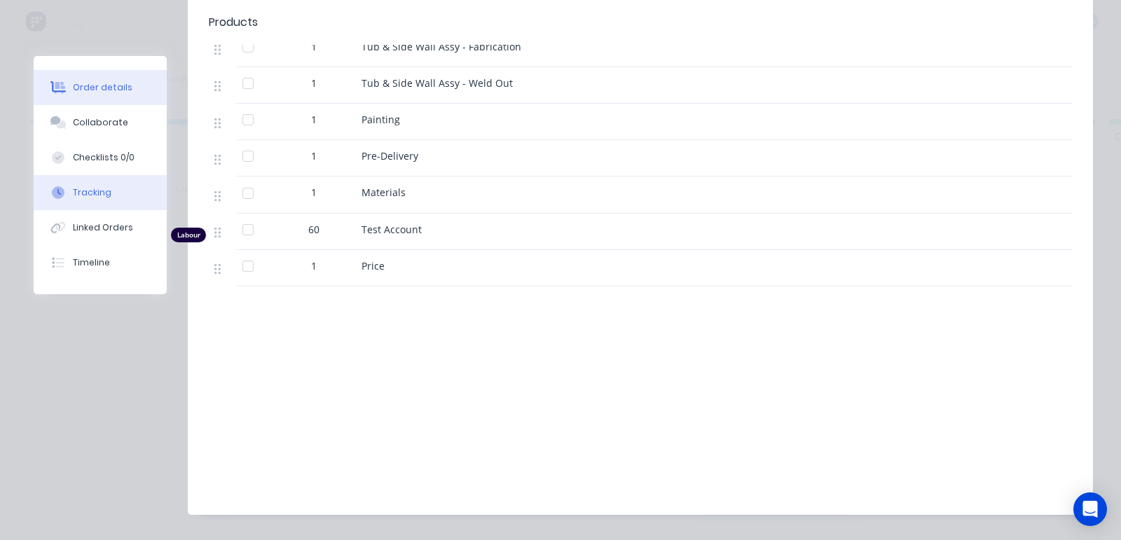
click at [116, 193] on button "Tracking" at bounding box center [100, 192] width 133 height 35
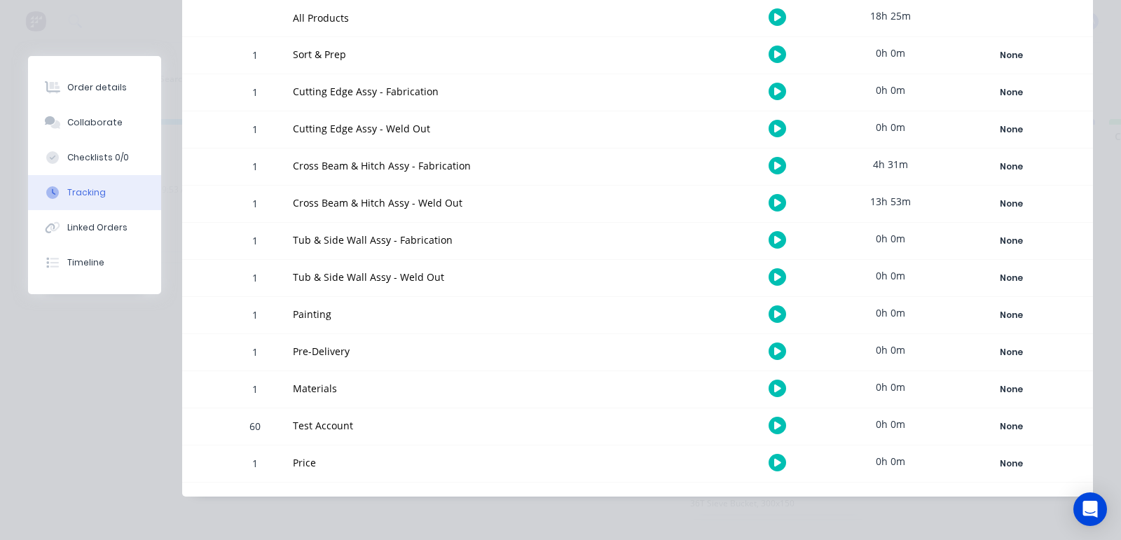
scroll to position [0, 0]
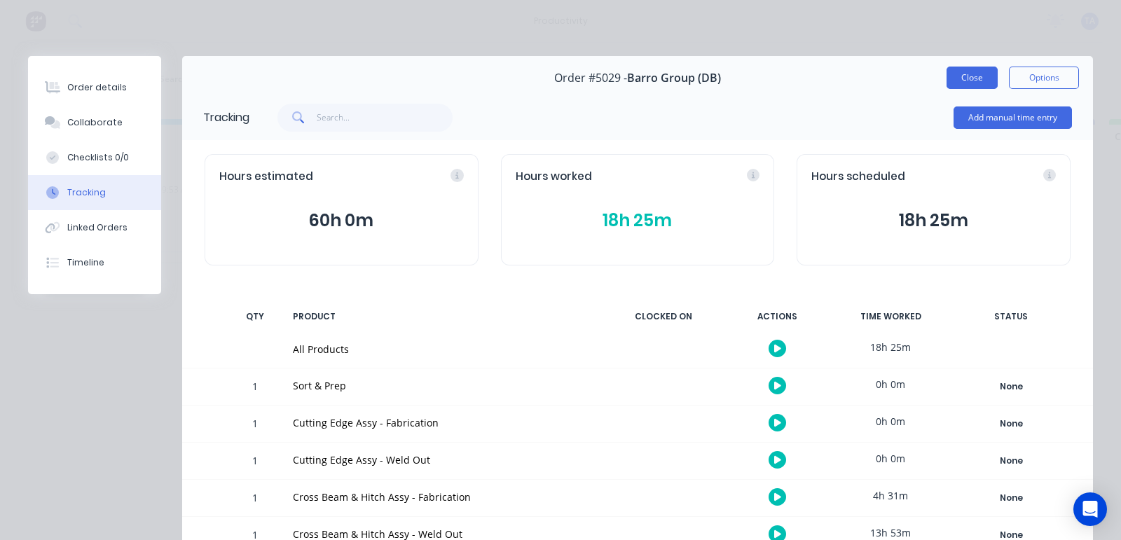
click at [952, 82] on button "Close" at bounding box center [971, 78] width 51 height 22
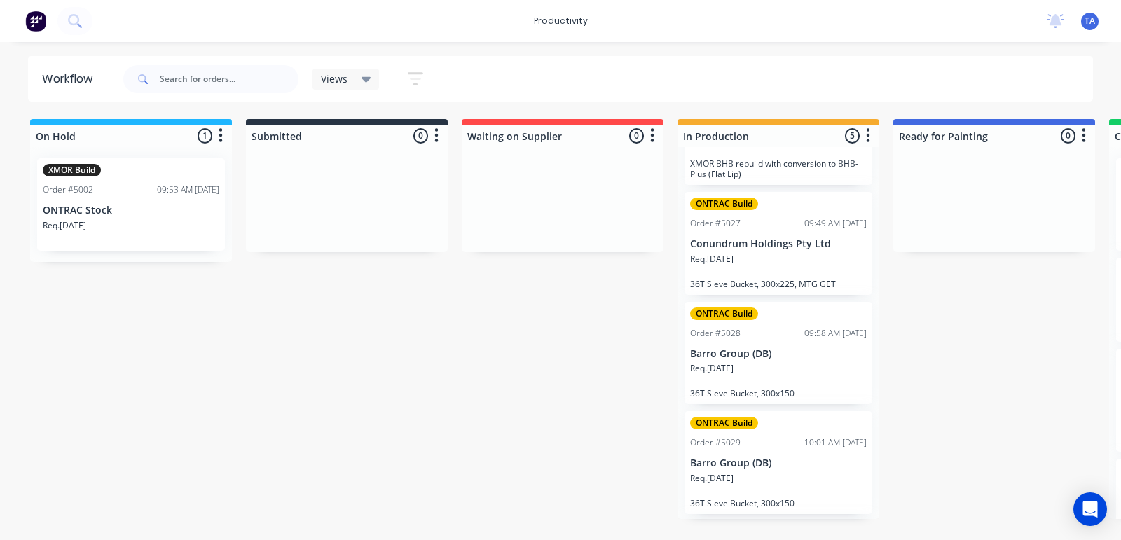
click at [770, 358] on p "Barro Group (DB)" at bounding box center [778, 354] width 176 height 12
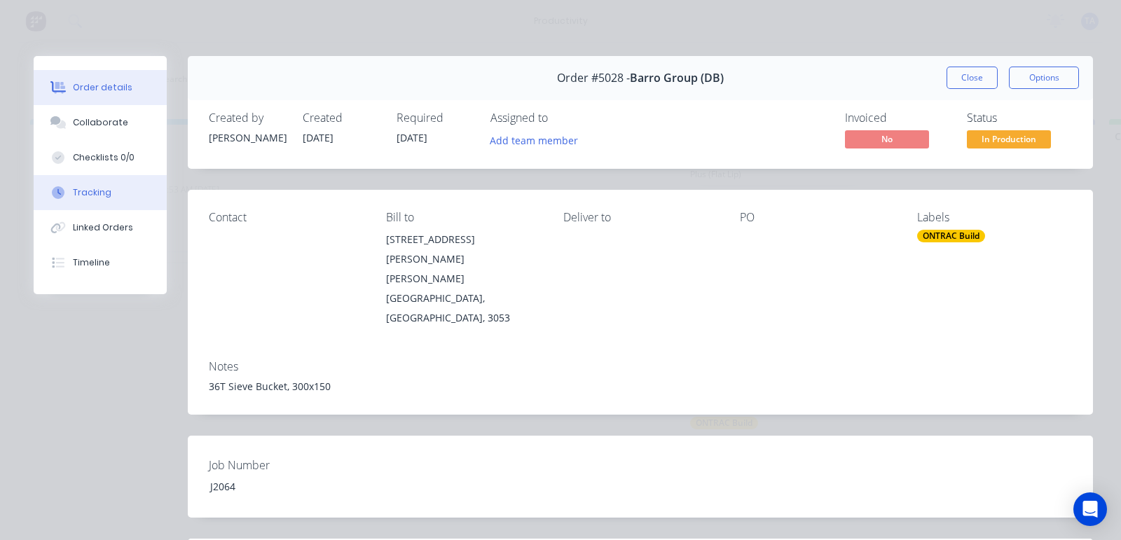
click at [81, 188] on div "Tracking" at bounding box center [92, 192] width 39 height 13
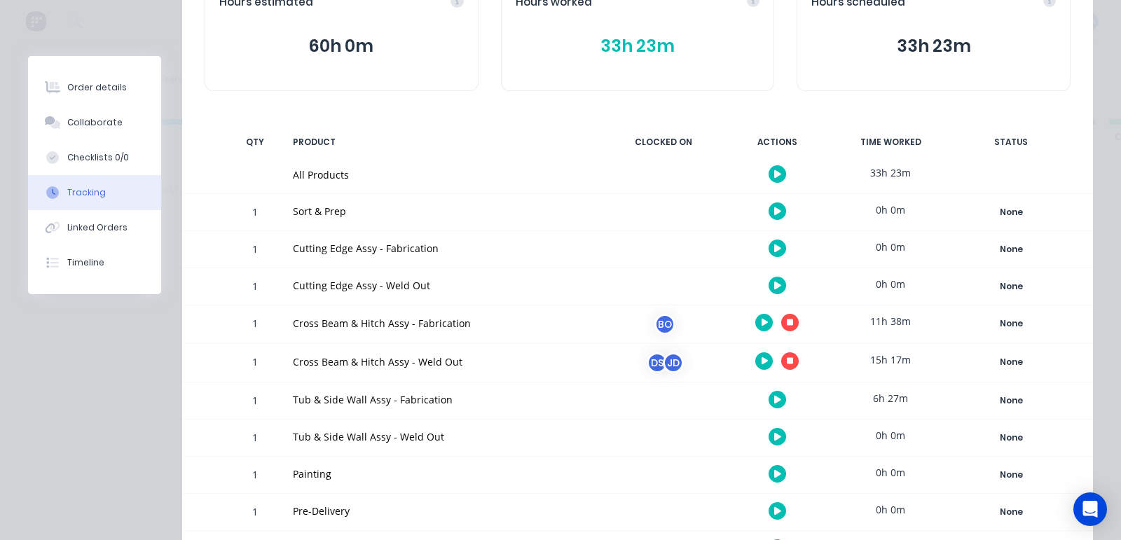
scroll to position [263, 0]
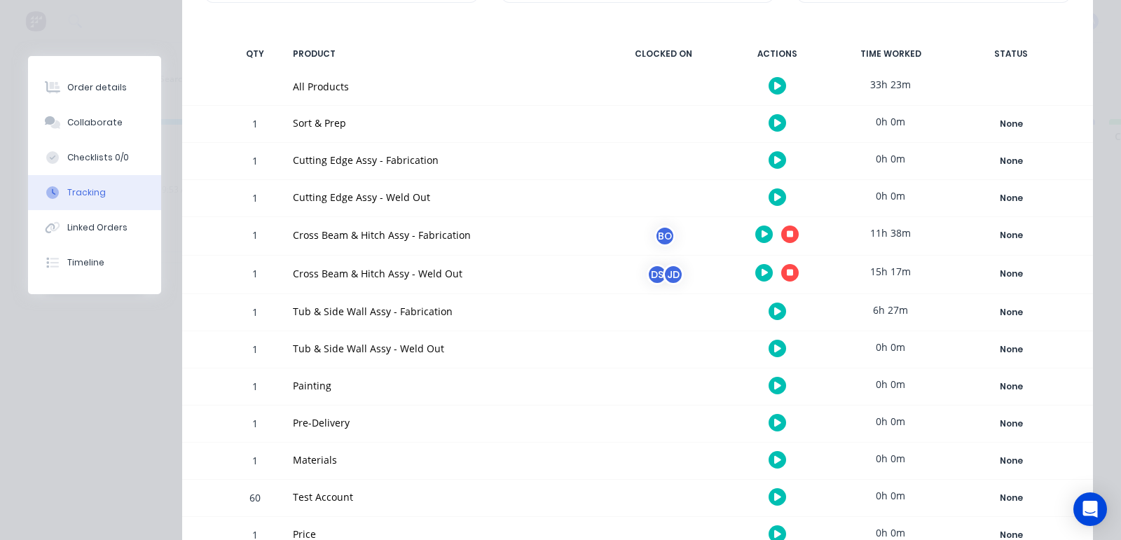
click at [768, 306] on button "button" at bounding box center [777, 312] width 18 height 18
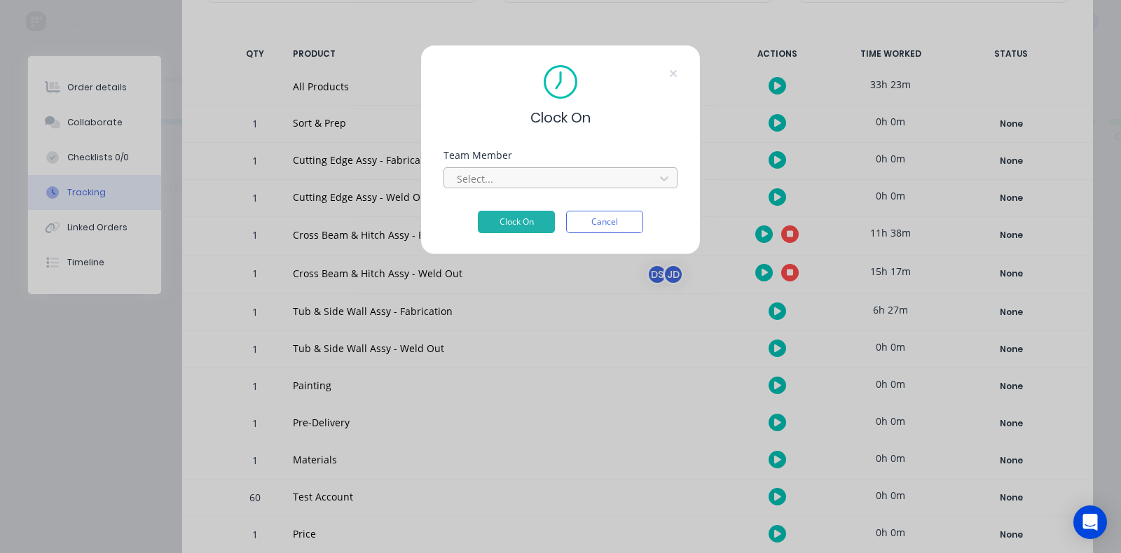
click at [483, 179] on div at bounding box center [551, 179] width 192 height 18
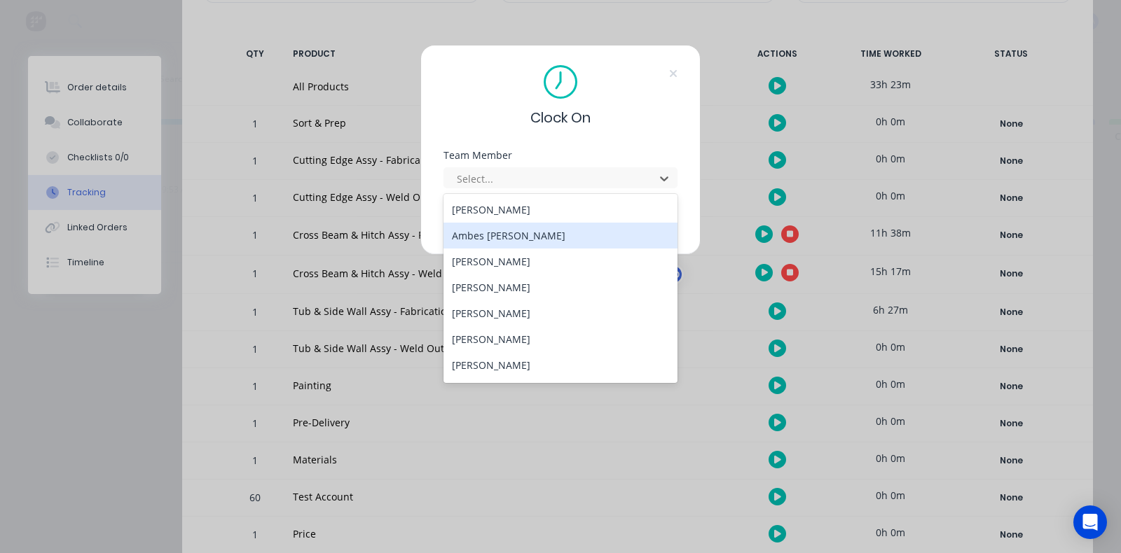
click at [507, 228] on div "Ambes [PERSON_NAME]" at bounding box center [560, 236] width 234 height 26
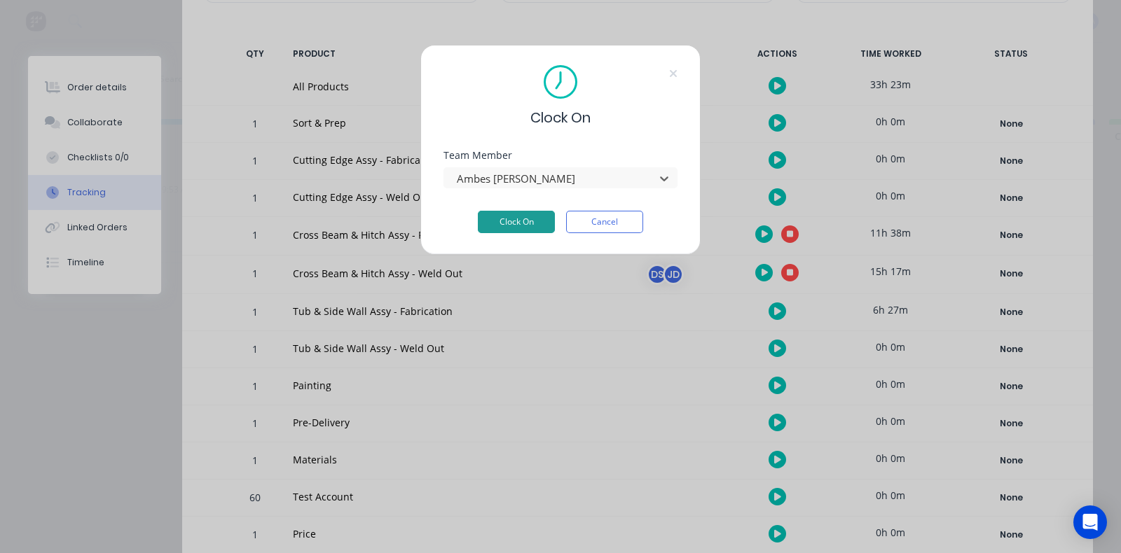
click at [508, 228] on button "Clock On" at bounding box center [516, 222] width 77 height 22
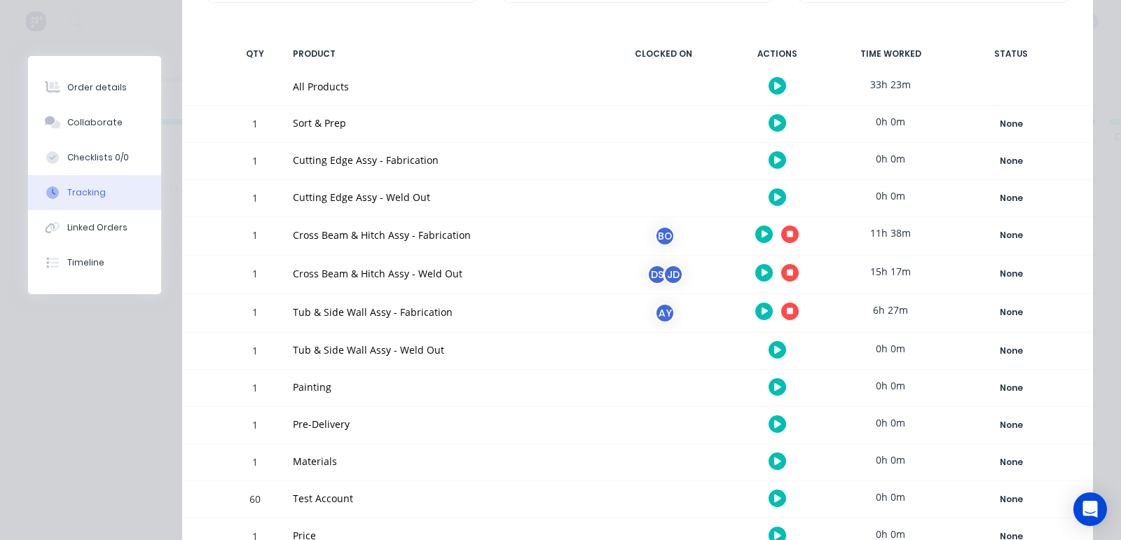
scroll to position [0, 0]
